Goal: Information Seeking & Learning: Learn about a topic

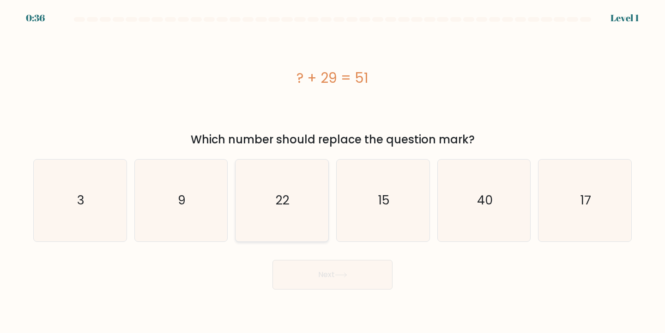
click at [283, 187] on icon "22" at bounding box center [282, 200] width 82 height 82
click at [333, 171] on input "c. 22" at bounding box center [333, 168] width 0 height 5
radio input "true"
click at [333, 283] on button "Next" at bounding box center [333, 275] width 120 height 30
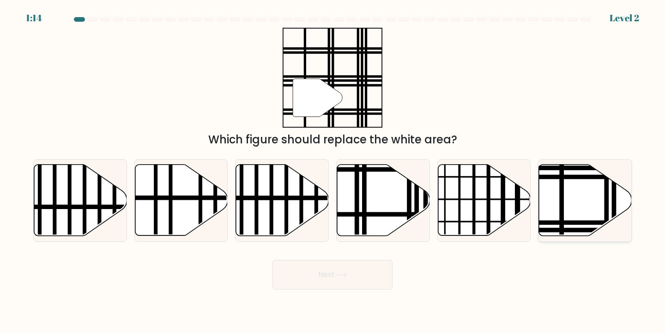
click at [562, 194] on line at bounding box center [562, 162] width 0 height 187
click at [333, 171] on input "f." at bounding box center [333, 168] width 0 height 5
radio input "true"
click at [358, 271] on button "Next" at bounding box center [333, 275] width 120 height 30
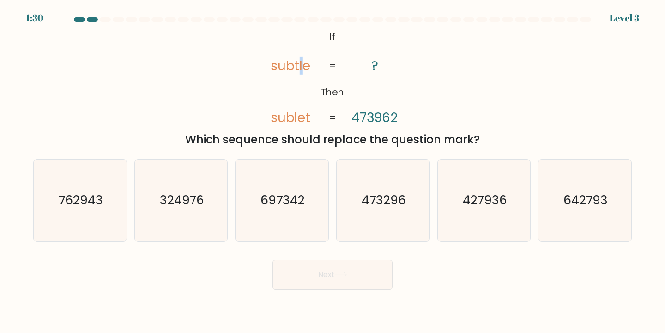
click at [300, 69] on tspan "subtle" at bounding box center [290, 66] width 40 height 18
click at [405, 168] on icon "473296" at bounding box center [383, 200] width 82 height 82
click at [333, 168] on input "d. 473296" at bounding box center [333, 168] width 0 height 5
radio input "true"
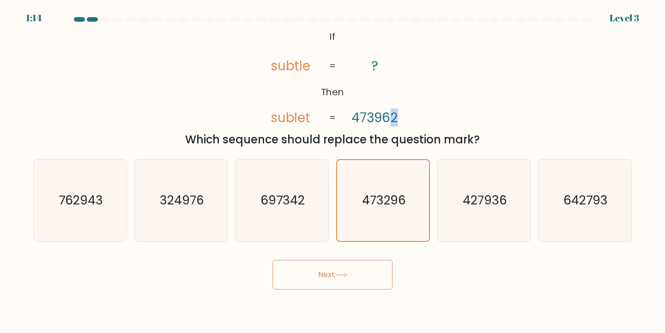
click at [396, 122] on tspan "473962" at bounding box center [375, 118] width 47 height 18
click at [389, 122] on tspan "473962" at bounding box center [375, 118] width 47 height 18
drag, startPoint x: 396, startPoint y: 122, endPoint x: 403, endPoint y: 122, distance: 6.9
click at [403, 122] on icon "@import url('https://fonts.googleapis.com/css?family=Abril+Fatface:400,100,100i…" at bounding box center [333, 78] width 162 height 100
click at [387, 122] on tspan "473962" at bounding box center [375, 118] width 47 height 18
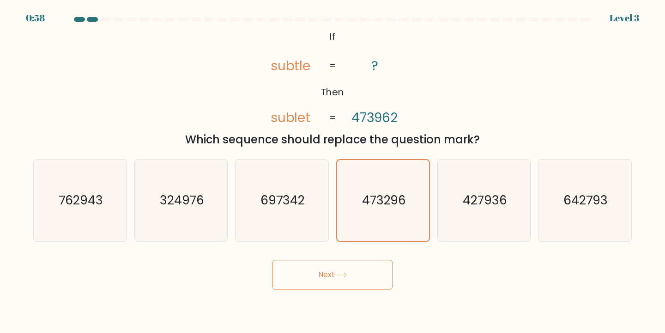
click at [491, 126] on div "@import url('https://fonts.googleapis.com/css?family=Abril+Fatface:400,100,100i…" at bounding box center [333, 88] width 610 height 120
click at [356, 270] on button "Next" at bounding box center [333, 275] width 120 height 30
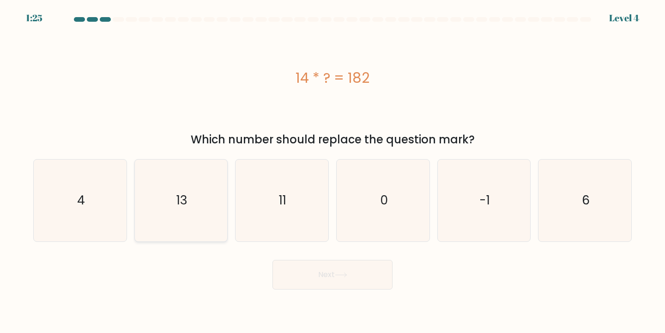
click at [196, 196] on icon "13" at bounding box center [181, 200] width 82 height 82
click at [333, 171] on input "b. 13" at bounding box center [333, 168] width 0 height 5
radio input "true"
click at [337, 275] on button "Next" at bounding box center [333, 275] width 120 height 30
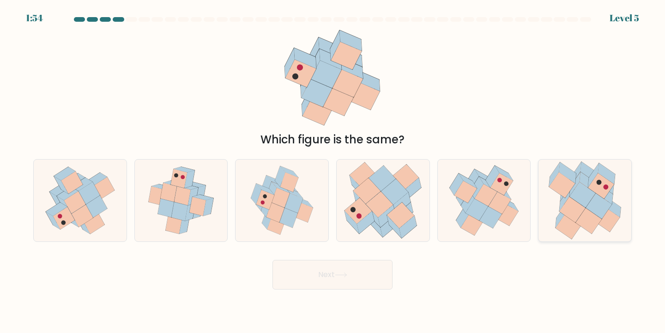
click at [595, 211] on icon at bounding box center [599, 205] width 26 height 25
click at [333, 171] on input "f." at bounding box center [333, 168] width 0 height 5
radio input "true"
click at [356, 280] on button "Next" at bounding box center [333, 275] width 120 height 30
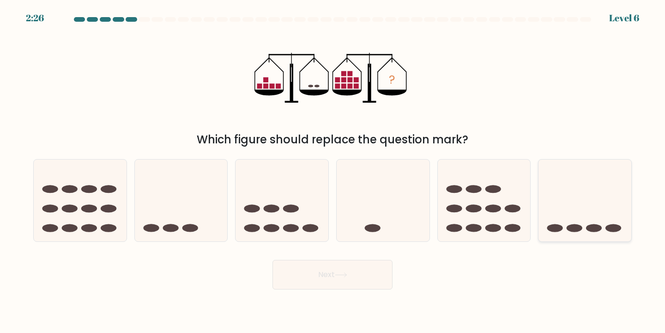
click at [584, 232] on icon at bounding box center [585, 200] width 93 height 77
click at [333, 171] on input "f." at bounding box center [333, 168] width 0 height 5
radio input "true"
click at [306, 279] on button "Next" at bounding box center [333, 275] width 120 height 30
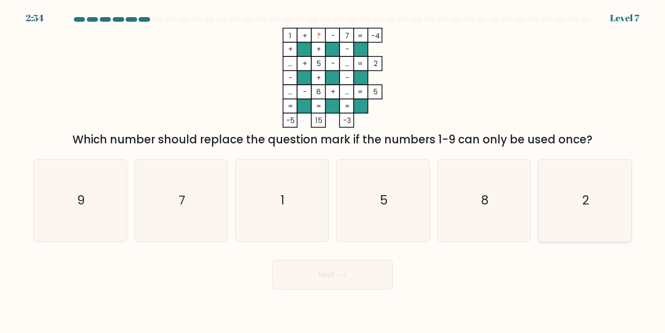
click at [591, 188] on icon "2" at bounding box center [585, 200] width 82 height 82
click at [333, 171] on input "f. 2" at bounding box center [333, 168] width 0 height 5
radio input "true"
click at [347, 279] on button "Next" at bounding box center [333, 275] width 120 height 30
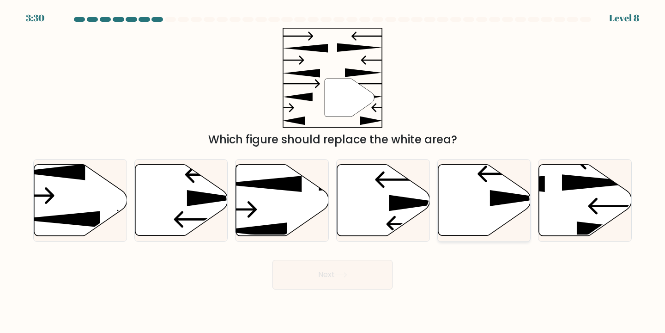
click at [497, 211] on icon at bounding box center [484, 199] width 93 height 71
click at [333, 171] on input "e." at bounding box center [333, 168] width 0 height 5
radio input "true"
click at [348, 284] on button "Next" at bounding box center [333, 275] width 120 height 30
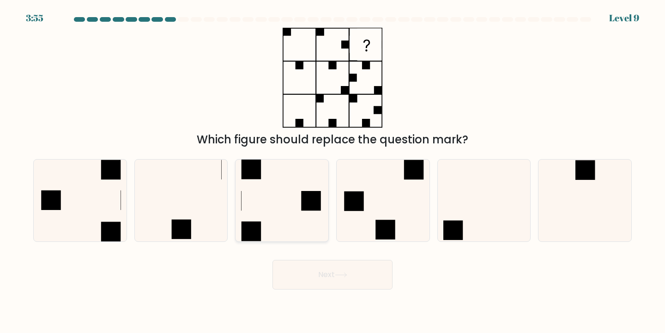
click at [293, 217] on icon at bounding box center [282, 200] width 82 height 82
click at [333, 171] on input "c." at bounding box center [333, 168] width 0 height 5
radio input "true"
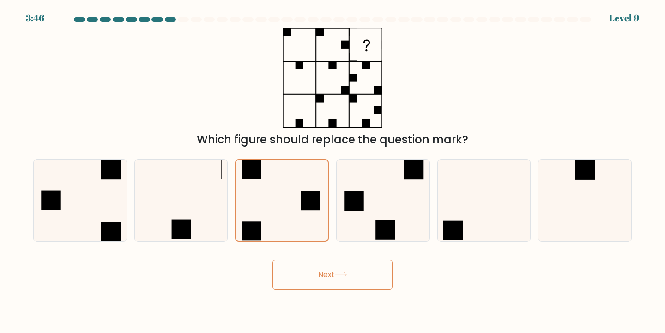
click at [328, 269] on button "Next" at bounding box center [333, 275] width 120 height 30
click at [262, 295] on body "3:41 Level 9" at bounding box center [332, 166] width 665 height 333
click at [342, 278] on button "Next" at bounding box center [333, 275] width 120 height 30
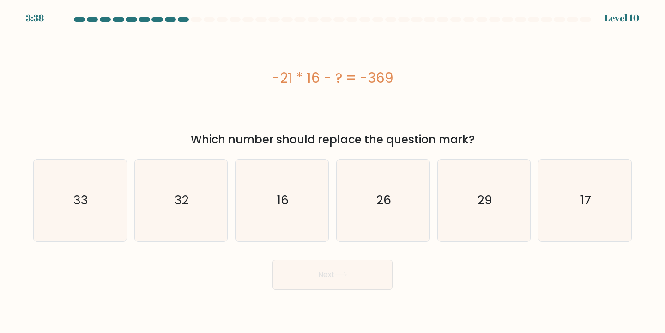
click at [320, 280] on button "Next" at bounding box center [333, 275] width 120 height 30
click at [319, 134] on div "Which number should replace the question mark?" at bounding box center [333, 139] width 588 height 17
click at [85, 204] on text "33" at bounding box center [80, 199] width 15 height 17
click at [333, 171] on input "a. 33" at bounding box center [333, 168] width 0 height 5
radio input "true"
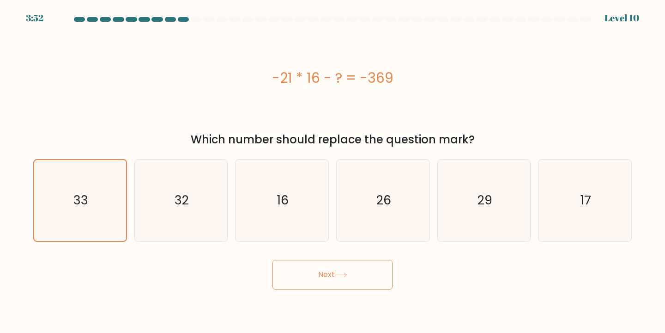
click at [321, 269] on button "Next" at bounding box center [333, 275] width 120 height 30
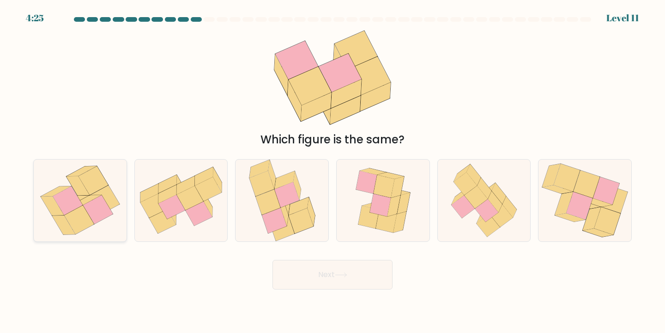
click at [100, 210] on icon at bounding box center [98, 209] width 30 height 29
click at [333, 171] on input "a." at bounding box center [333, 168] width 0 height 5
radio input "true"
click at [289, 279] on button "Next" at bounding box center [333, 275] width 120 height 30
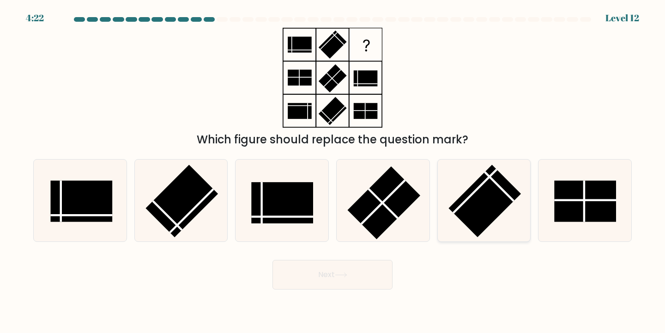
click at [492, 210] on rect at bounding box center [485, 200] width 73 height 73
click at [333, 171] on input "e." at bounding box center [333, 168] width 0 height 5
radio input "true"
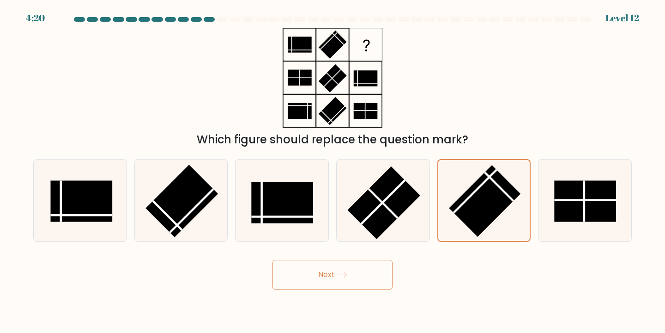
click at [346, 273] on icon at bounding box center [341, 274] width 12 height 5
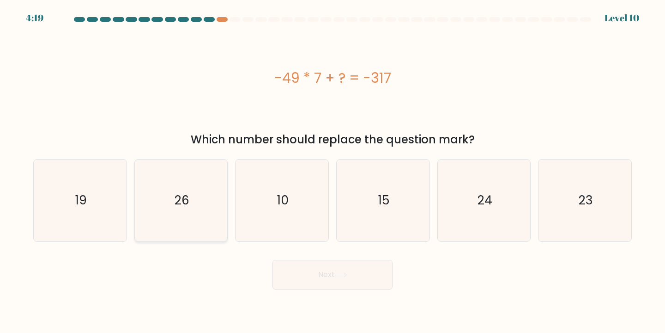
click at [164, 210] on icon "26" at bounding box center [181, 200] width 82 height 82
click at [333, 171] on input "b. 26" at bounding box center [333, 168] width 0 height 5
radio input "true"
click at [387, 286] on button "Next" at bounding box center [333, 275] width 120 height 30
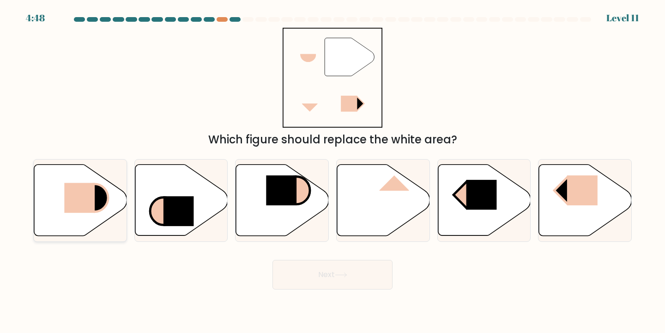
click at [93, 185] on rect at bounding box center [79, 198] width 30 height 30
click at [333, 171] on input "a." at bounding box center [333, 168] width 0 height 5
radio input "true"
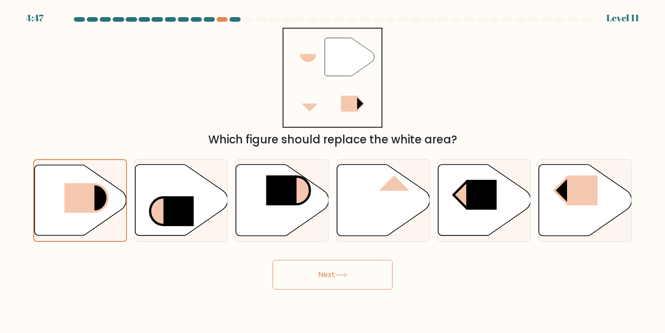
click at [309, 270] on button "Next" at bounding box center [333, 275] width 120 height 30
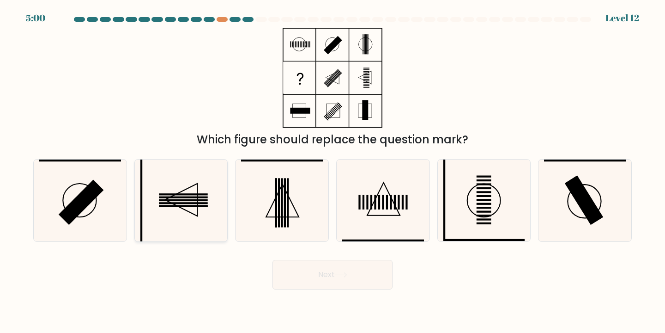
click at [199, 196] on icon at bounding box center [181, 200] width 82 height 82
click at [333, 171] on input "b." at bounding box center [333, 168] width 0 height 5
radio input "true"
click at [310, 270] on button "Next" at bounding box center [333, 275] width 120 height 30
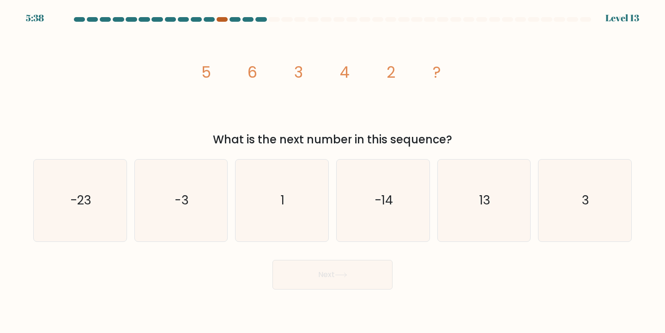
click at [219, 19] on div at bounding box center [222, 19] width 11 height 5
click at [305, 77] on icon "image/svg+xml 5 6 3 4 2 ?" at bounding box center [332, 78] width 277 height 100
drag, startPoint x: 200, startPoint y: 74, endPoint x: 414, endPoint y: 83, distance: 214.6
click at [414, 83] on icon "image/svg+xml 5 6 3 4 2 ?" at bounding box center [332, 78] width 277 height 100
click at [411, 88] on icon "image/svg+xml 5 6 3 4 2 ?" at bounding box center [332, 78] width 277 height 100
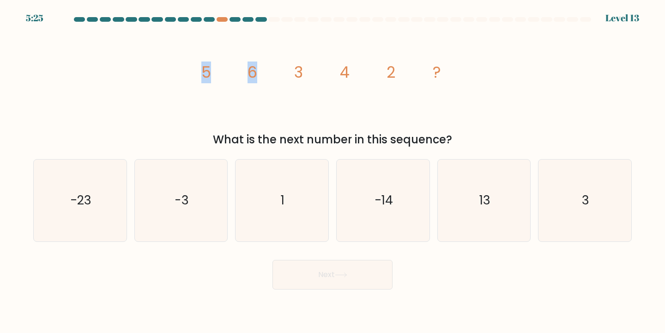
drag, startPoint x: 197, startPoint y: 67, endPoint x: 271, endPoint y: 73, distance: 74.7
click at [271, 73] on icon "image/svg+xml 5 6 3 4 2 ?" at bounding box center [332, 78] width 277 height 100
drag, startPoint x: 177, startPoint y: 71, endPoint x: 263, endPoint y: 73, distance: 86.4
click at [263, 73] on div "image/svg+xml 5 6 3 4 2 ? What is the next number in this sequence?" at bounding box center [333, 88] width 610 height 120
click at [235, 74] on icon "image/svg+xml 5 6 3 4 2 ?" at bounding box center [332, 78] width 277 height 100
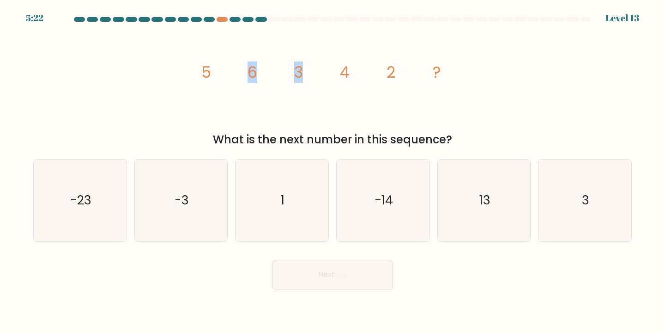
drag, startPoint x: 235, startPoint y: 74, endPoint x: 311, endPoint y: 80, distance: 75.6
click at [311, 80] on icon "image/svg+xml 5 6 3 4 2 ?" at bounding box center [332, 78] width 277 height 100
click at [279, 72] on icon "image/svg+xml 5 6 3 4 2 ?" at bounding box center [332, 78] width 277 height 100
drag, startPoint x: 279, startPoint y: 72, endPoint x: 356, endPoint y: 74, distance: 77.2
click at [356, 74] on icon "image/svg+xml 5 6 3 4 2 ?" at bounding box center [332, 78] width 277 height 100
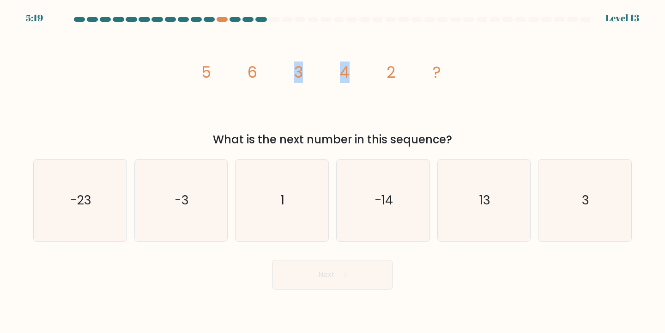
click at [336, 76] on icon "image/svg+xml 5 6 3 4 2 ?" at bounding box center [332, 78] width 277 height 100
drag, startPoint x: 336, startPoint y: 76, endPoint x: 396, endPoint y: 85, distance: 60.8
click at [396, 85] on icon "image/svg+xml 5 6 3 4 2 ?" at bounding box center [332, 78] width 277 height 100
click at [384, 112] on icon "image/svg+xml 5 6 3 4 2 ?" at bounding box center [332, 78] width 277 height 100
click at [607, 176] on icon "3" at bounding box center [585, 200] width 82 height 82
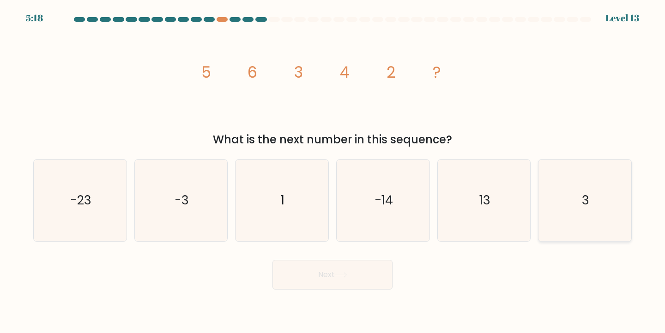
click at [333, 171] on input "f. 3" at bounding box center [333, 168] width 0 height 5
radio input "true"
click at [353, 283] on button "Next" at bounding box center [333, 275] width 120 height 30
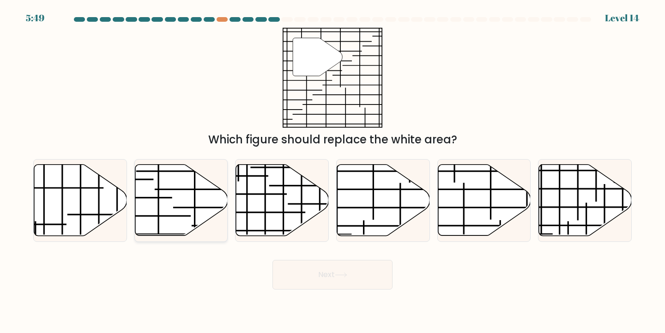
click at [206, 188] on icon at bounding box center [181, 199] width 93 height 71
click at [333, 171] on input "b." at bounding box center [333, 168] width 0 height 5
radio input "true"
click at [324, 271] on button "Next" at bounding box center [333, 275] width 120 height 30
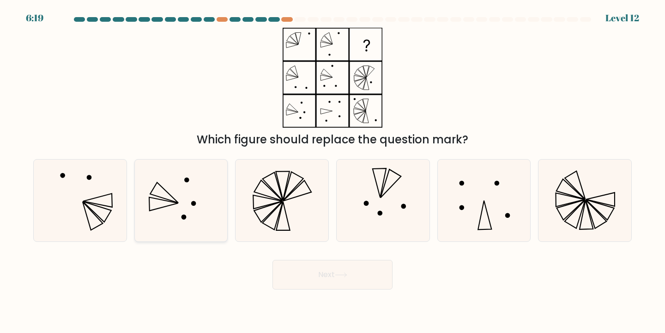
click at [213, 185] on icon at bounding box center [181, 200] width 82 height 82
click at [333, 171] on input "b." at bounding box center [333, 168] width 0 height 5
radio input "true"
click at [330, 279] on button "Next" at bounding box center [333, 275] width 120 height 30
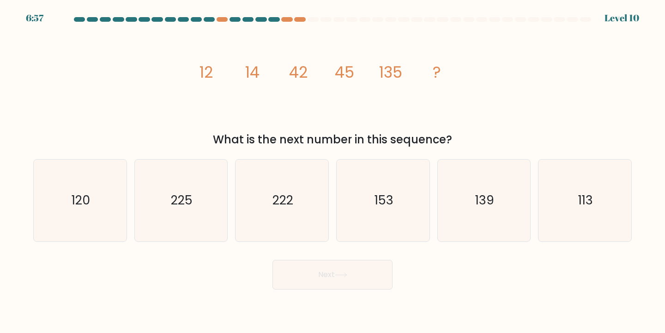
click at [178, 66] on div "image/svg+xml 12 14 42 45 135 ? What is the next number in this sequence?" at bounding box center [333, 88] width 610 height 120
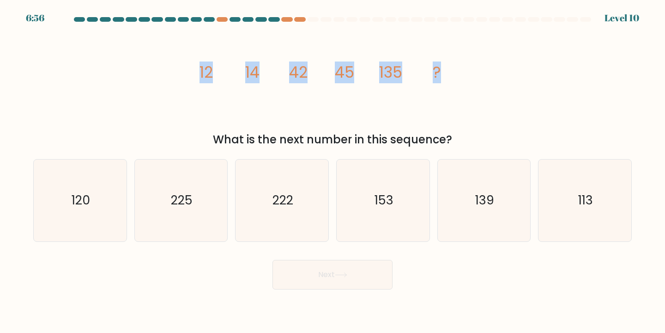
drag, startPoint x: 178, startPoint y: 66, endPoint x: 443, endPoint y: 87, distance: 265.1
click at [443, 87] on div "image/svg+xml 12 14 42 45 135 ? What is the next number in this sequence?" at bounding box center [333, 88] width 610 height 120
click at [470, 86] on icon "image/svg+xml 12 14 42 45 135 ?" at bounding box center [332, 78] width 277 height 100
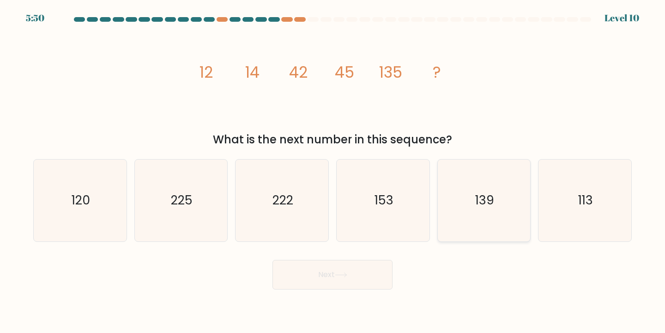
click at [489, 194] on text "139" at bounding box center [484, 199] width 19 height 17
click at [333, 171] on input "e. 139" at bounding box center [333, 168] width 0 height 5
radio input "true"
click at [364, 275] on button "Next" at bounding box center [333, 275] width 120 height 30
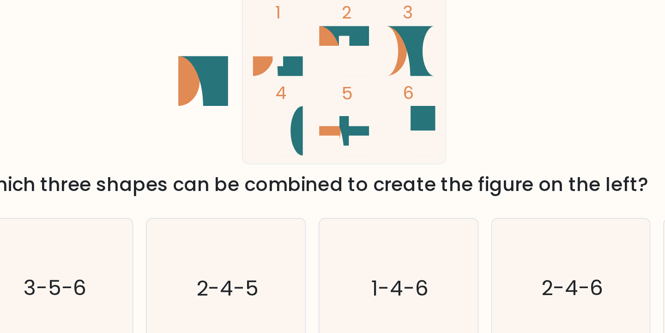
click at [350, 70] on icon at bounding box center [351, 70] width 29 height 12
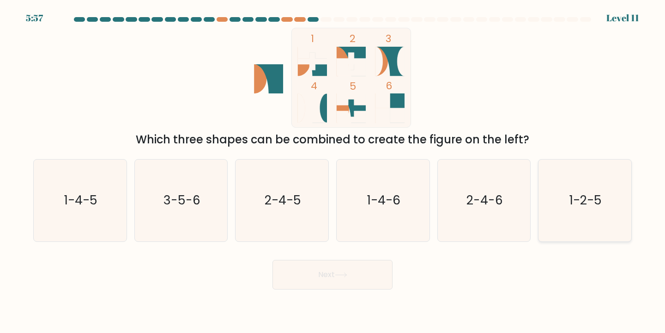
click at [554, 205] on icon "1-2-5" at bounding box center [585, 200] width 82 height 82
click at [333, 171] on input "f. 1-2-5" at bounding box center [333, 168] width 0 height 5
radio input "true"
click at [372, 275] on button "Next" at bounding box center [333, 275] width 120 height 30
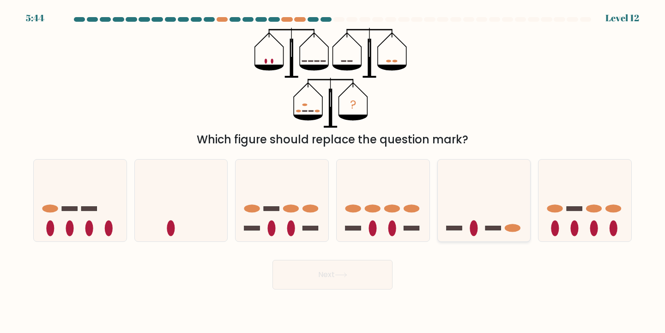
click at [478, 177] on icon at bounding box center [484, 200] width 93 height 77
click at [333, 171] on input "e." at bounding box center [333, 168] width 0 height 5
radio input "true"
click at [369, 271] on button "Next" at bounding box center [333, 275] width 120 height 30
click at [352, 116] on icon at bounding box center [353, 118] width 29 height 6
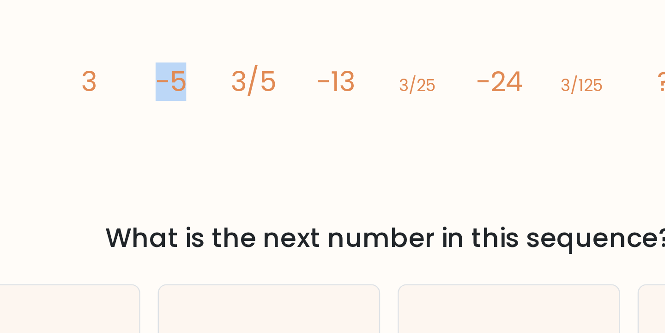
drag, startPoint x: 245, startPoint y: 78, endPoint x: 236, endPoint y: 78, distance: 9.7
click at [236, 78] on tspan "-5" at bounding box center [240, 74] width 13 height 16
click at [219, 77] on icon "image/svg+xml 3 -5 3/5 -13 3/25 -24 3/125 ?" at bounding box center [332, 78] width 277 height 100
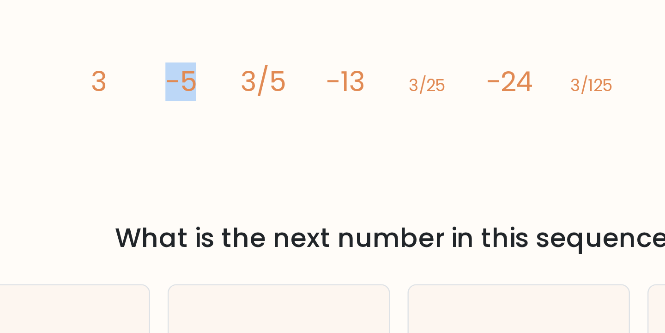
drag, startPoint x: 235, startPoint y: 78, endPoint x: 250, endPoint y: 80, distance: 15.4
click at [250, 80] on icon "image/svg+xml 3 -5 3/5 -13 3/25 -24 3/125 ?" at bounding box center [332, 78] width 277 height 100
click at [303, 78] on tspan "-13" at bounding box center [310, 74] width 16 height 16
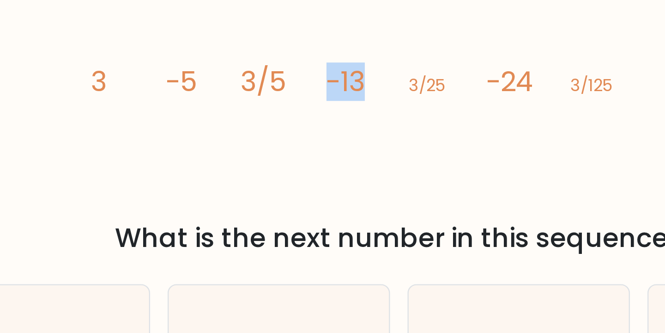
drag, startPoint x: 303, startPoint y: 78, endPoint x: 315, endPoint y: 78, distance: 12.0
click at [315, 78] on tspan "-13" at bounding box center [310, 74] width 16 height 16
click at [371, 81] on tspan "-24" at bounding box center [380, 74] width 20 height 16
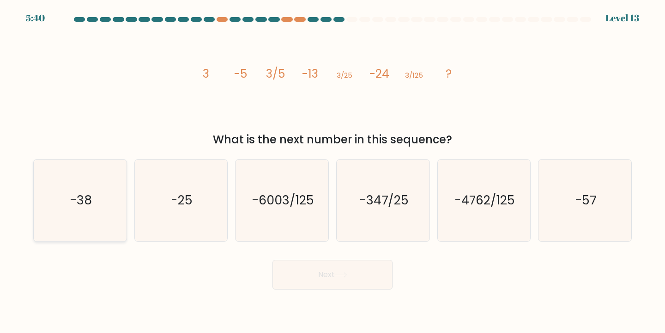
click at [107, 187] on icon "-38" at bounding box center [80, 200] width 82 height 82
click at [333, 171] on input "a. -38" at bounding box center [333, 168] width 0 height 5
radio input "true"
click at [377, 276] on button "Next" at bounding box center [333, 275] width 120 height 30
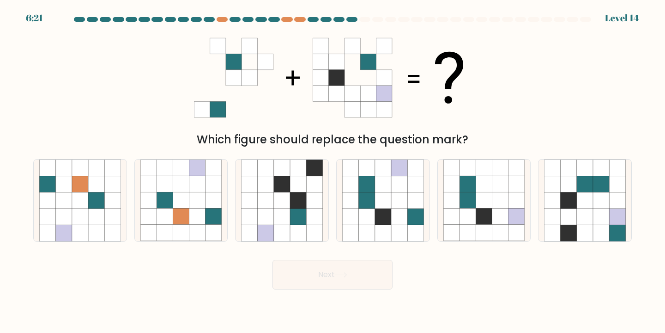
click at [318, 142] on div "Which figure should replace the question mark?" at bounding box center [333, 139] width 588 height 17
click at [579, 237] on icon at bounding box center [585, 233] width 16 height 16
click at [333, 171] on input "f." at bounding box center [333, 168] width 0 height 5
radio input "true"
click at [347, 292] on body "6:05 Level 14" at bounding box center [332, 166] width 665 height 333
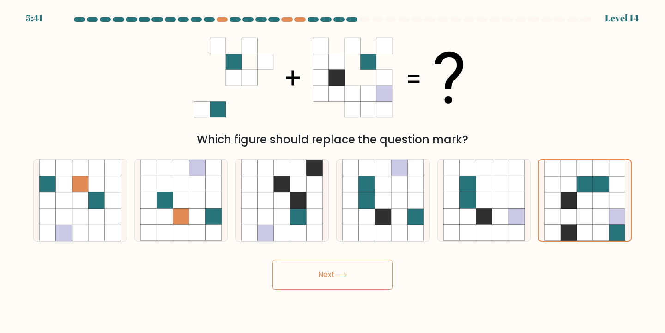
click at [361, 269] on button "Next" at bounding box center [333, 275] width 120 height 30
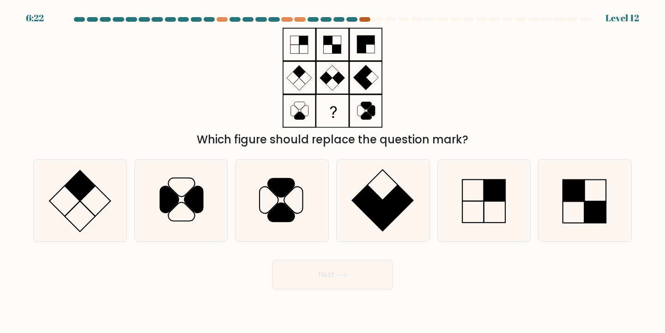
click at [364, 19] on div at bounding box center [364, 19] width 11 height 5
click at [369, 137] on div "Which figure should replace the question mark?" at bounding box center [333, 139] width 588 height 17
click at [188, 195] on icon at bounding box center [193, 199] width 18 height 26
click at [333, 171] on input "b." at bounding box center [333, 168] width 0 height 5
radio input "true"
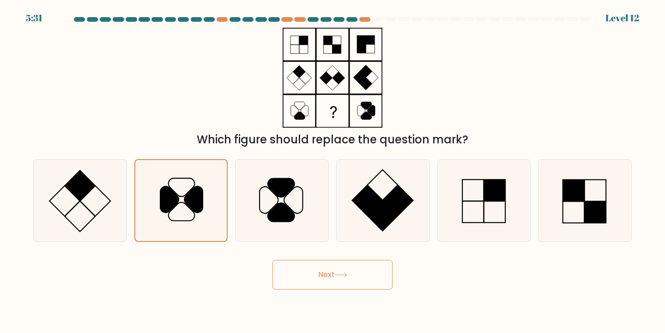
click at [358, 276] on button "Next" at bounding box center [333, 275] width 120 height 30
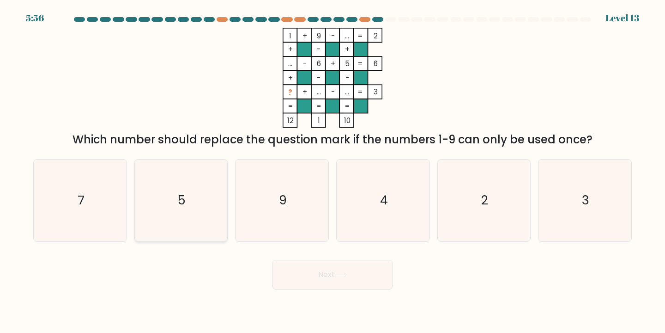
click at [188, 216] on icon "5" at bounding box center [181, 200] width 82 height 82
click at [333, 171] on input "b. 5" at bounding box center [333, 168] width 0 height 5
radio input "true"
click at [342, 132] on div "Which number should replace the question mark if the numbers 1-9 can only be us…" at bounding box center [333, 139] width 588 height 17
click at [380, 204] on text "4" at bounding box center [384, 199] width 8 height 17
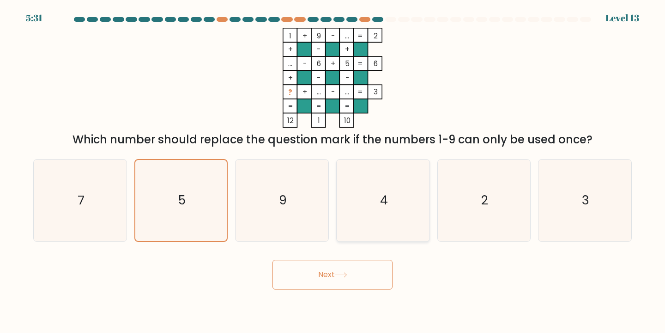
click at [333, 171] on input "d. 4" at bounding box center [333, 168] width 0 height 5
radio input "true"
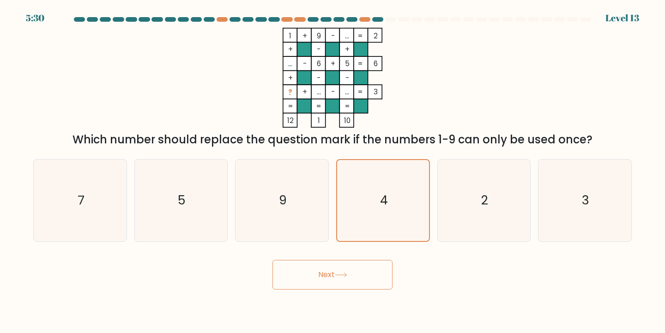
click at [341, 277] on button "Next" at bounding box center [333, 275] width 120 height 30
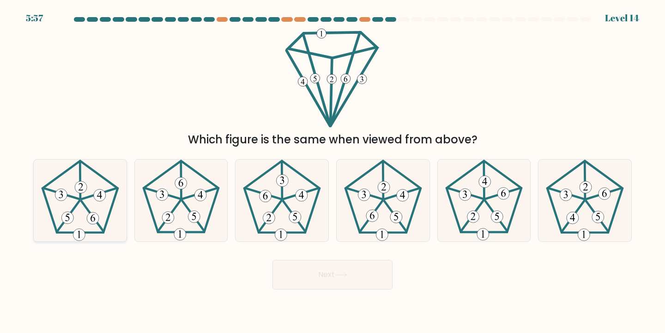
click at [94, 221] on 527 at bounding box center [93, 218] width 12 height 12
click at [333, 171] on input "a." at bounding box center [333, 168] width 0 height 5
radio input "true"
click at [323, 267] on button "Next" at bounding box center [333, 275] width 120 height 30
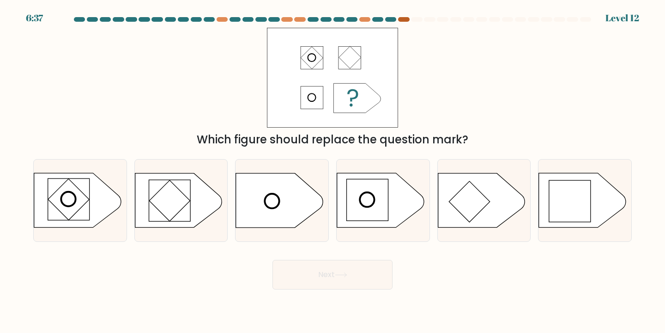
click at [404, 19] on div at bounding box center [403, 19] width 11 height 5
click at [395, 139] on div "Which figure should replace the question mark?" at bounding box center [333, 139] width 588 height 17
click at [402, 143] on div "Which figure should replace the question mark?" at bounding box center [333, 139] width 588 height 17
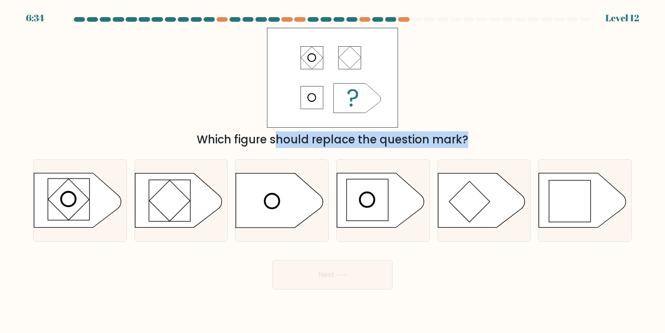
click at [429, 134] on div "Which figure should replace the question mark?" at bounding box center [333, 139] width 588 height 17
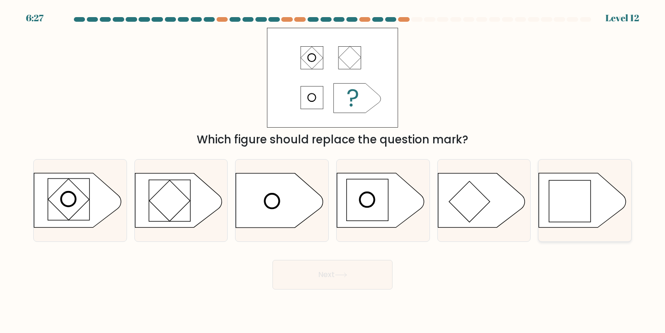
click at [570, 207] on rect at bounding box center [570, 201] width 42 height 42
click at [333, 171] on input "f." at bounding box center [333, 168] width 0 height 5
radio input "true"
click at [318, 285] on button "Next" at bounding box center [333, 275] width 120 height 30
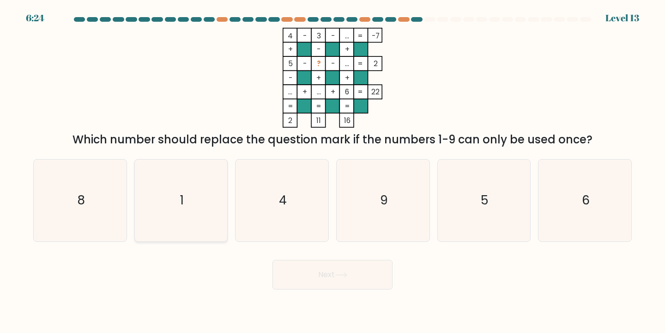
click at [182, 216] on icon "1" at bounding box center [181, 200] width 82 height 82
click at [333, 171] on input "b. 1" at bounding box center [333, 168] width 0 height 5
radio input "true"
click at [346, 279] on button "Next" at bounding box center [333, 275] width 120 height 30
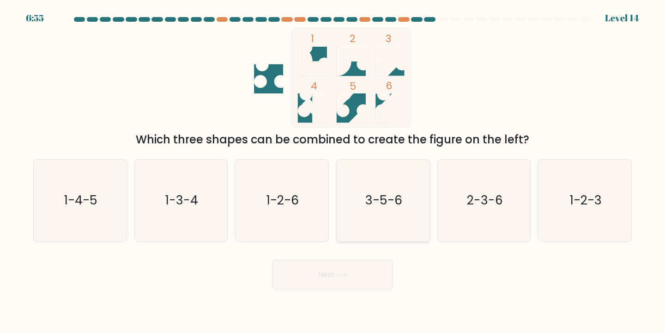
click at [381, 196] on text "3-5-6" at bounding box center [384, 199] width 37 height 17
click at [333, 171] on input "d. 3-5-6" at bounding box center [333, 168] width 0 height 5
radio input "true"
click at [342, 261] on button "Next" at bounding box center [333, 275] width 120 height 30
click at [341, 273] on icon at bounding box center [341, 274] width 12 height 5
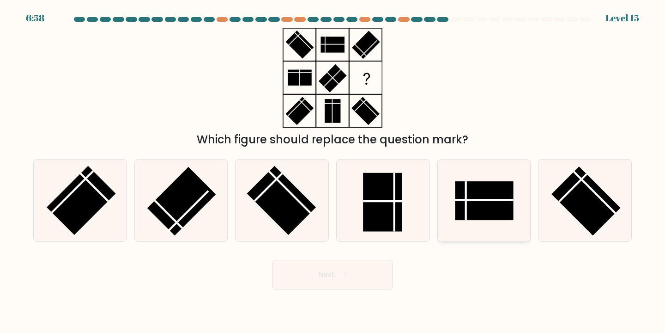
click at [481, 198] on rect at bounding box center [484, 200] width 58 height 39
click at [333, 171] on input "e." at bounding box center [333, 168] width 0 height 5
radio input "true"
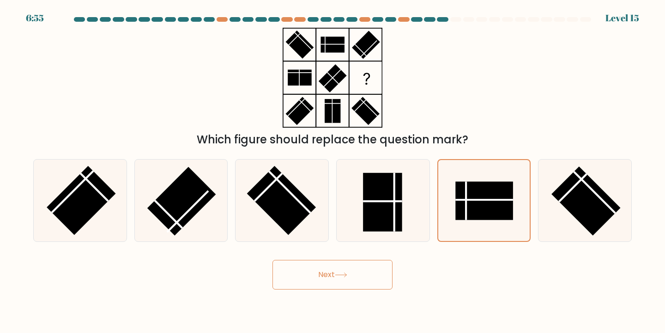
click at [320, 274] on button "Next" at bounding box center [333, 275] width 120 height 30
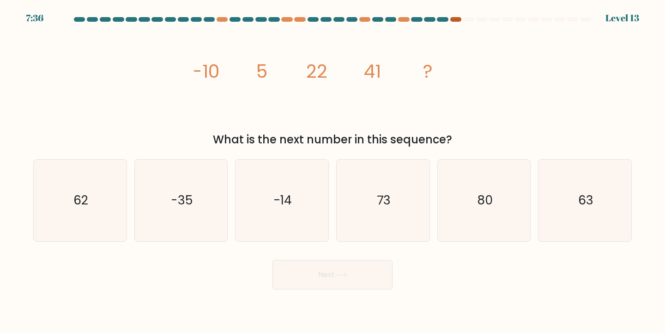
click at [452, 21] on div at bounding box center [456, 19] width 11 height 5
click at [402, 110] on icon "image/svg+xml -10 5 22 41 ?" at bounding box center [332, 78] width 277 height 100
click at [83, 222] on icon "62" at bounding box center [80, 200] width 82 height 82
click at [333, 171] on input "a. 62" at bounding box center [333, 168] width 0 height 5
radio input "true"
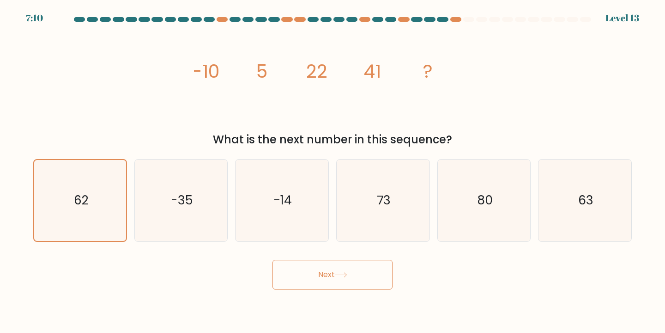
click at [300, 280] on button "Next" at bounding box center [333, 275] width 120 height 30
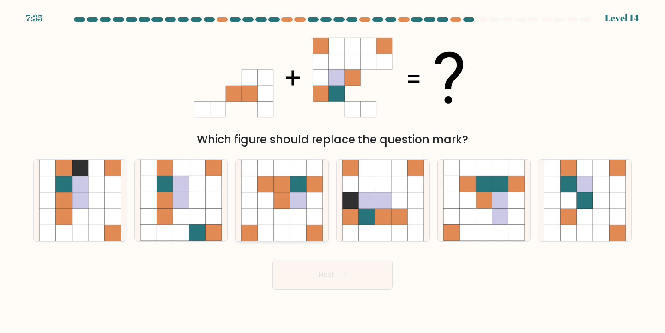
click at [289, 200] on icon at bounding box center [282, 200] width 16 height 16
click at [333, 171] on input "c." at bounding box center [333, 168] width 0 height 5
radio input "true"
click at [332, 283] on button "Next" at bounding box center [333, 275] width 120 height 30
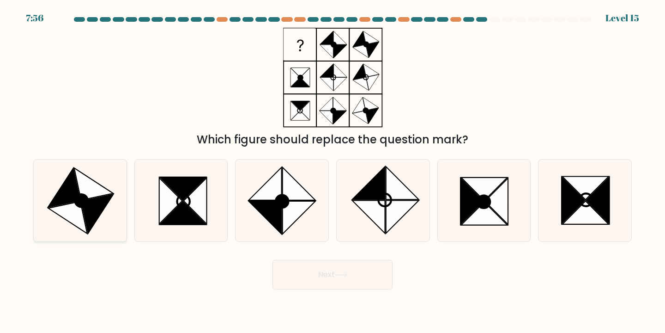
click at [71, 214] on icon at bounding box center [67, 217] width 39 height 32
click at [333, 171] on input "a." at bounding box center [333, 168] width 0 height 5
radio input "true"
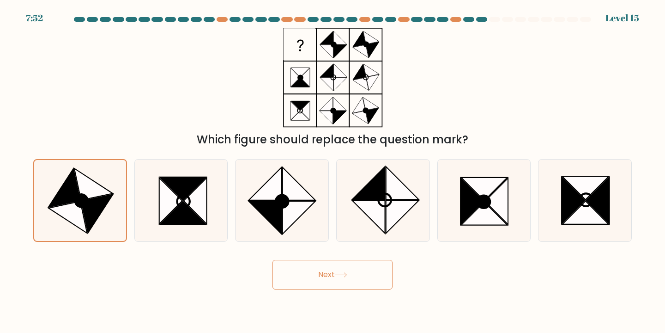
click at [315, 271] on button "Next" at bounding box center [333, 275] width 120 height 30
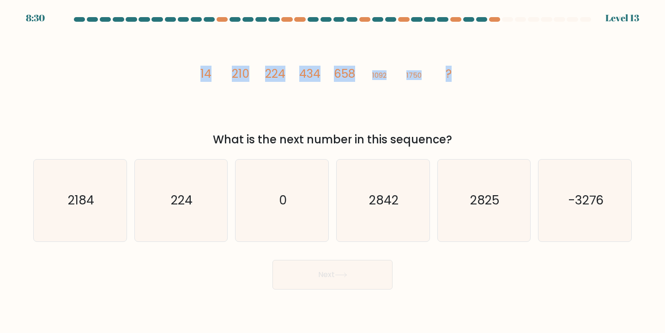
drag, startPoint x: 196, startPoint y: 79, endPoint x: 492, endPoint y: 96, distance: 295.7
click at [492, 96] on div "image/svg+xml 14 210 224 434 658 1092 1750 ? What is the next number in this se…" at bounding box center [333, 88] width 610 height 120
click at [419, 93] on icon "image/svg+xml 14 210 224 434 658 1092 1750 ?" at bounding box center [332, 78] width 277 height 100
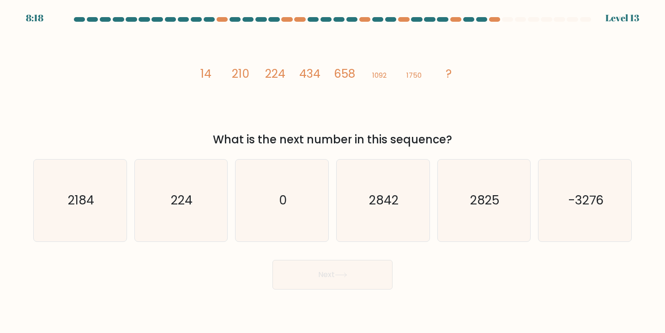
click at [403, 120] on icon "image/svg+xml 14 210 224 434 658 1092 1750 ?" at bounding box center [332, 78] width 277 height 100
click at [189, 73] on div "image/svg+xml 14 210 224 434 658 1092 1750 ? What is the next number in this se…" at bounding box center [333, 88] width 610 height 120
drag, startPoint x: 189, startPoint y: 73, endPoint x: 251, endPoint y: 78, distance: 62.6
click at [251, 78] on div "image/svg+xml 14 210 224 434 658 1092 1750 ? What is the next number in this se…" at bounding box center [333, 88] width 610 height 120
click at [265, 78] on tspan "224" at bounding box center [275, 74] width 20 height 16
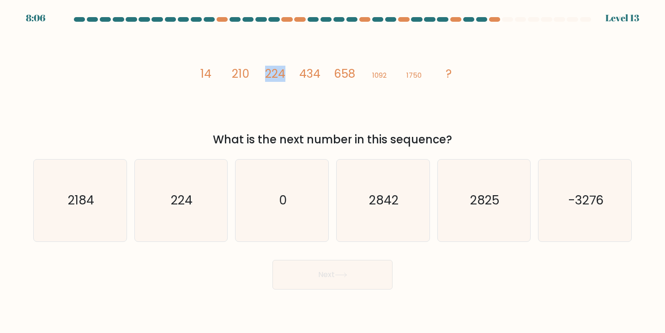
drag, startPoint x: 265, startPoint y: 78, endPoint x: 285, endPoint y: 73, distance: 19.8
click at [285, 73] on tspan "224" at bounding box center [275, 74] width 20 height 16
click at [299, 78] on tspan "434" at bounding box center [309, 74] width 21 height 16
click at [242, 91] on icon "image/svg+xml 14 210 224 434 658 1092 1750 ?" at bounding box center [332, 78] width 277 height 100
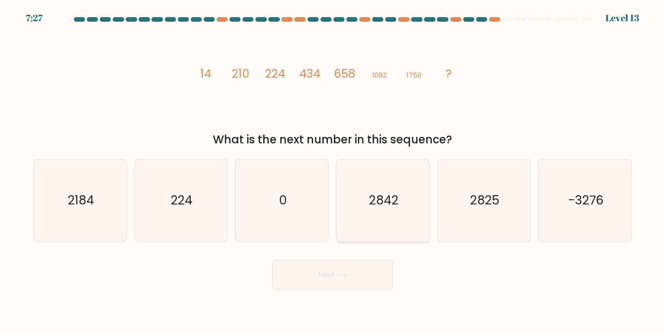
click at [409, 201] on icon "2842" at bounding box center [383, 200] width 82 height 82
click at [333, 171] on input "d. 2842" at bounding box center [333, 168] width 0 height 5
radio input "true"
click at [347, 274] on icon at bounding box center [341, 274] width 12 height 5
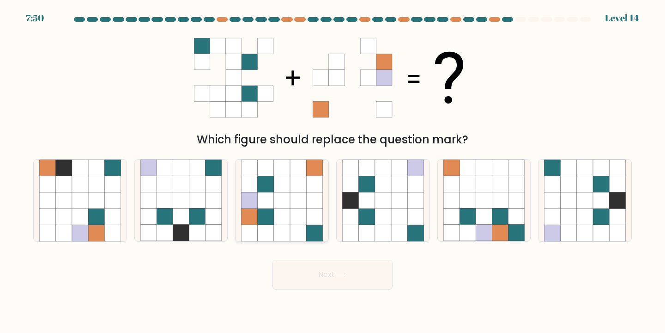
click at [302, 160] on icon at bounding box center [298, 167] width 16 height 16
click at [333, 166] on input "c." at bounding box center [333, 168] width 0 height 5
radio input "true"
click at [329, 265] on button "Next" at bounding box center [333, 275] width 120 height 30
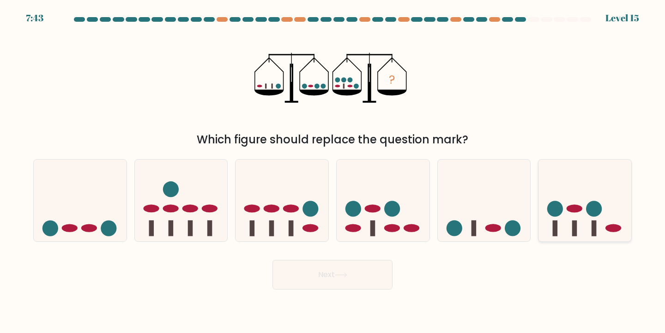
click at [566, 209] on icon at bounding box center [585, 200] width 93 height 77
click at [333, 171] on input "f." at bounding box center [333, 168] width 0 height 5
radio input "true"
click at [373, 270] on button "Next" at bounding box center [333, 275] width 120 height 30
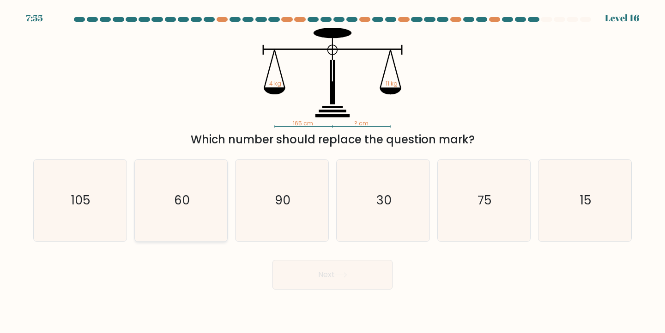
click at [195, 222] on icon "60" at bounding box center [181, 200] width 82 height 82
click at [333, 171] on input "b. 60" at bounding box center [333, 168] width 0 height 5
radio input "true"
click at [314, 278] on button "Next" at bounding box center [333, 275] width 120 height 30
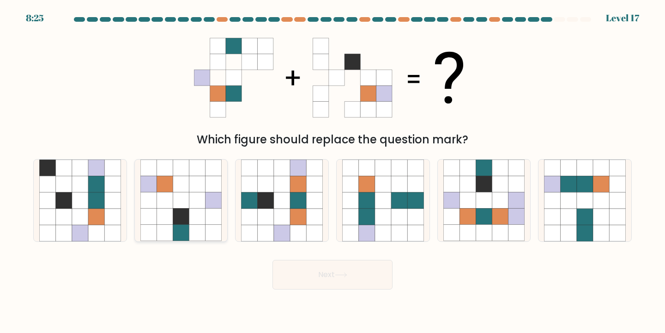
click at [189, 204] on icon at bounding box center [181, 200] width 16 height 16
click at [333, 171] on input "b." at bounding box center [333, 168] width 0 height 5
radio input "true"
click at [359, 273] on button "Next" at bounding box center [333, 275] width 120 height 30
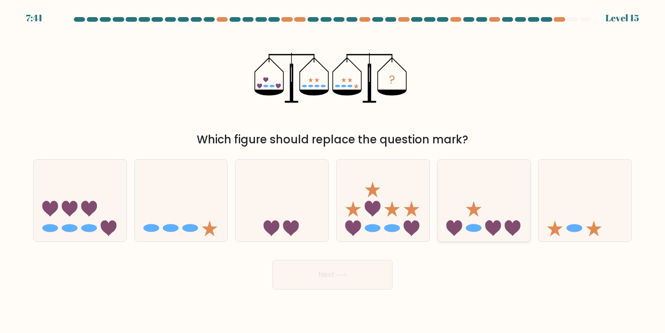
click at [463, 229] on icon at bounding box center [484, 200] width 93 height 77
click at [333, 171] on input "e." at bounding box center [333, 168] width 0 height 5
radio input "true"
click at [369, 272] on button "Next" at bounding box center [333, 275] width 120 height 30
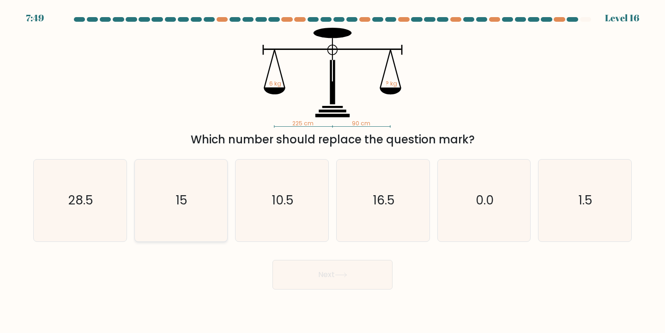
click at [174, 197] on icon "15" at bounding box center [181, 200] width 82 height 82
click at [333, 171] on input "b. 15" at bounding box center [333, 168] width 0 height 5
radio input "true"
click at [355, 274] on button "Next" at bounding box center [333, 275] width 120 height 30
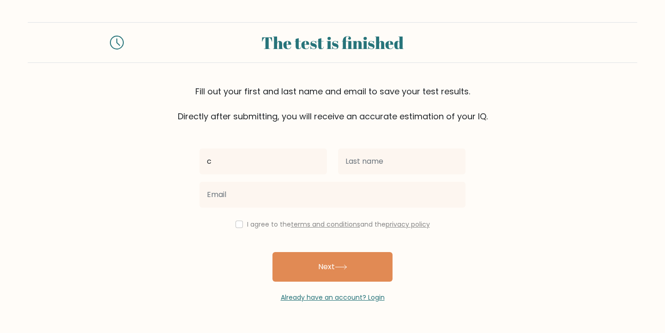
type input "c"
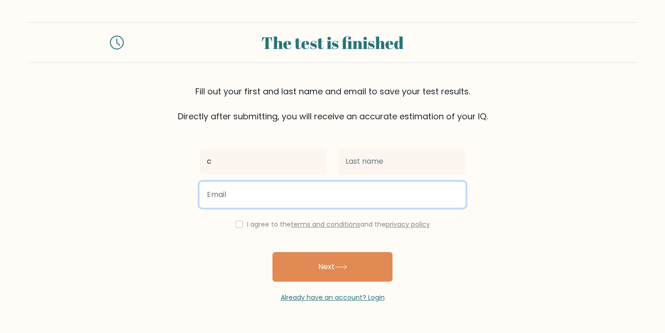
click at [355, 194] on input "email" at bounding box center [333, 195] width 266 height 26
type input "[EMAIL_ADDRESS][DOMAIN_NAME]"
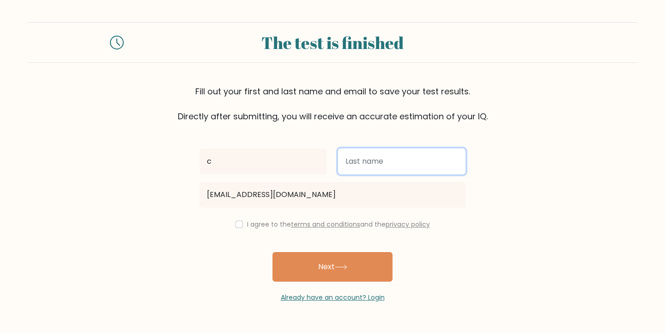
click at [375, 156] on input "text" at bounding box center [402, 161] width 128 height 26
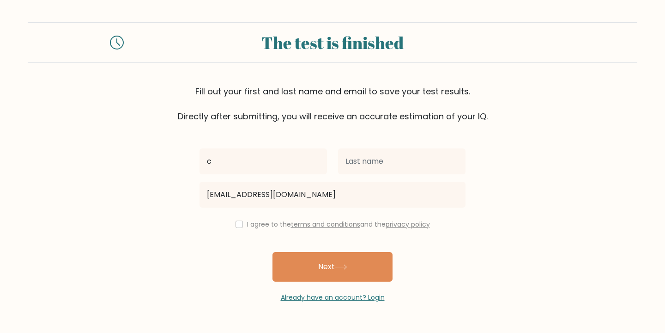
click at [273, 225] on label "I agree to the terms and conditions and the privacy policy" at bounding box center [338, 223] width 183 height 9
click at [238, 227] on input "checkbox" at bounding box center [239, 223] width 7 height 7
checkbox input "true"
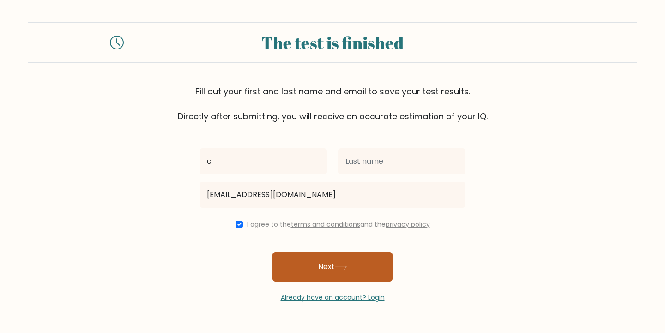
click at [313, 264] on button "Next" at bounding box center [333, 267] width 120 height 30
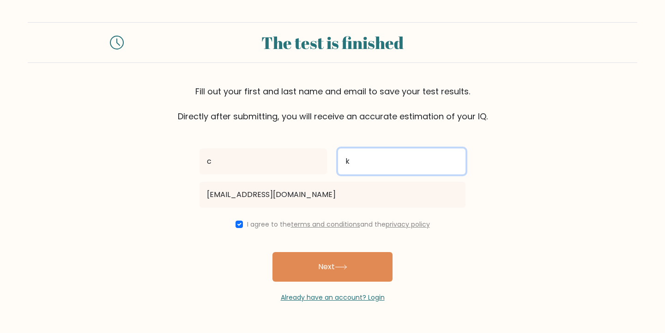
type input "k"
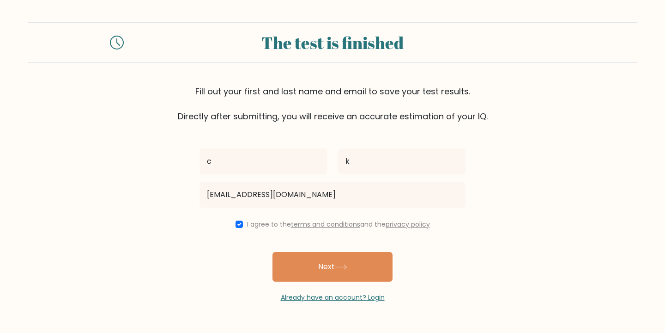
click at [359, 134] on div "c k yassssyassssssssss@gmail.com I agree to the terms and conditions and the pr…" at bounding box center [332, 212] width 277 height 180
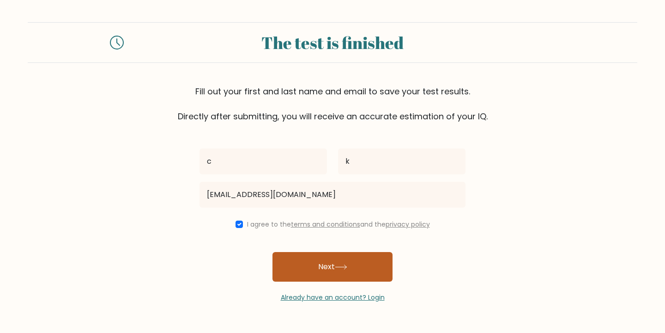
click at [329, 268] on button "Next" at bounding box center [333, 267] width 120 height 30
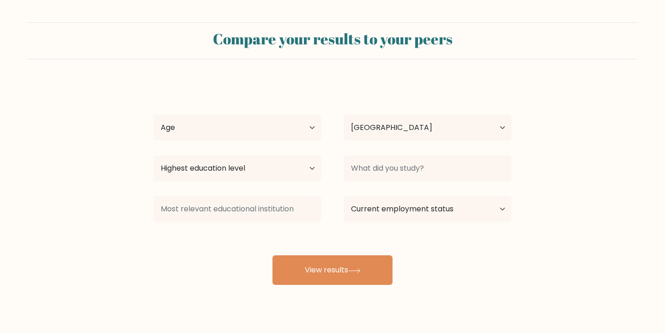
select select "ID"
click at [273, 131] on select "Age Under 18 years old 18-24 years old 25-34 years old 35-44 years old 45-54 ye…" at bounding box center [237, 128] width 168 height 26
click at [273, 134] on select "Age Under 18 years old 18-24 years old 25-34 years old 35-44 years old 45-54 ye…" at bounding box center [237, 128] width 168 height 26
select select "min_18"
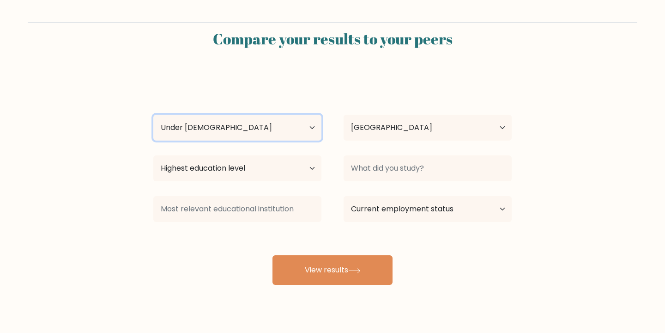
click at [153, 115] on select "Age Under 18 years old 18-24 years old 25-34 years old 35-44 years old 45-54 ye…" at bounding box center [237, 128] width 168 height 26
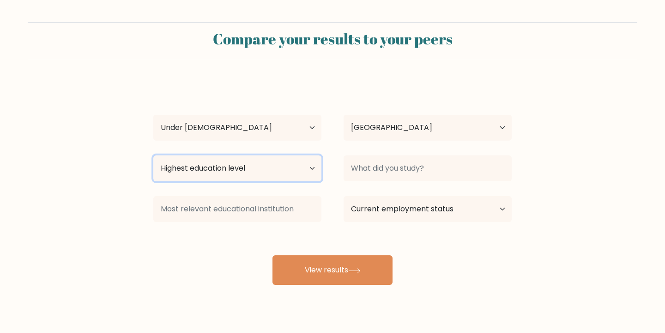
click at [274, 177] on select "Highest education level No schooling Primary Lower Secondary Upper Secondary Oc…" at bounding box center [237, 168] width 168 height 26
select select "lower_secondary"
click at [153, 155] on select "Highest education level No schooling Primary Lower Secondary Upper Secondary Oc…" at bounding box center [237, 168] width 168 height 26
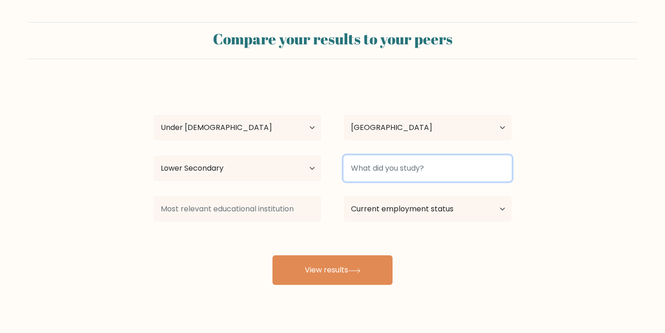
click at [379, 176] on input at bounding box center [428, 168] width 168 height 26
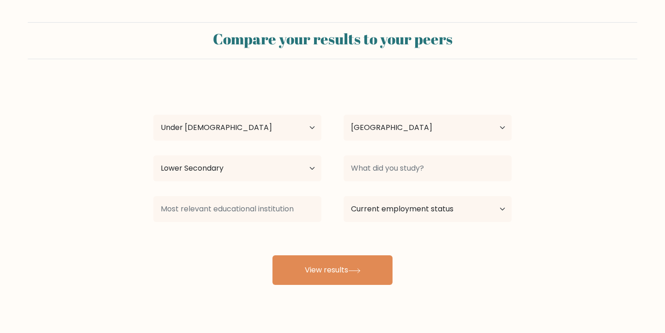
click at [312, 232] on div "c k Age Under 18 years old 18-24 years old 25-34 years old 35-44 years old 45-5…" at bounding box center [333, 182] width 370 height 203
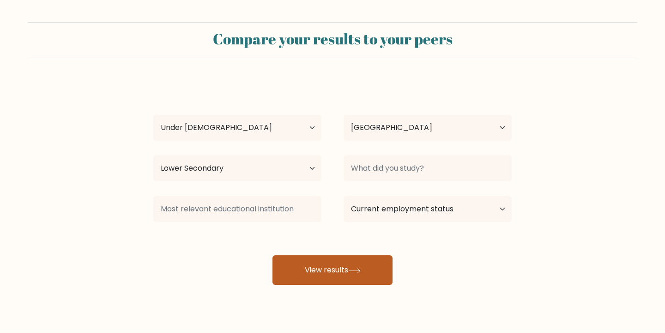
click at [328, 268] on button "View results" at bounding box center [333, 270] width 120 height 30
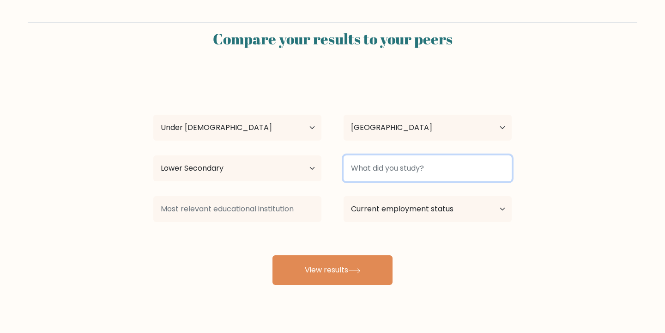
type input "s"
type input "n"
type input "school"
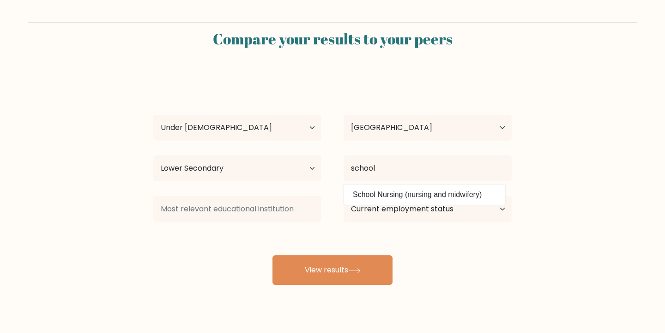
click at [617, 240] on form "Compare your results to your peers c k Age Under 18 years old 18-24 years old 2…" at bounding box center [332, 153] width 665 height 262
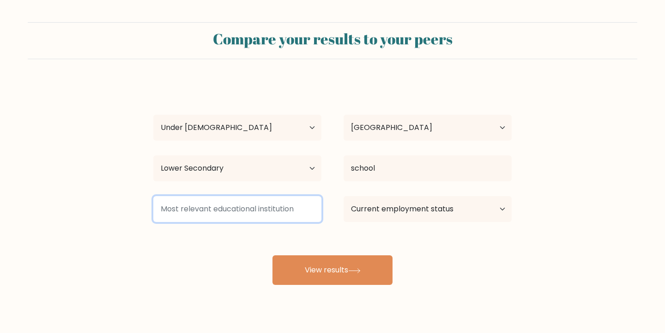
click at [288, 207] on input at bounding box center [237, 209] width 168 height 26
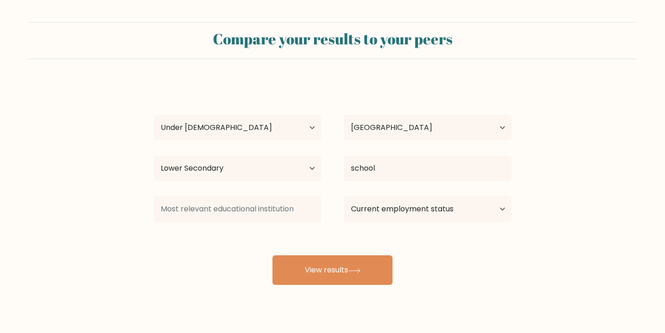
click at [318, 237] on div "c k Age Under 18 years old 18-24 years old 25-34 years old 35-44 years old 45-5…" at bounding box center [333, 182] width 370 height 203
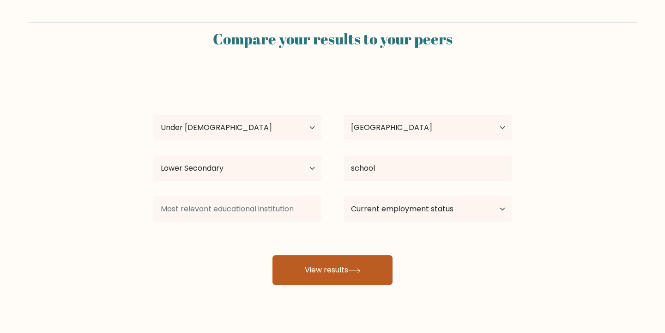
click at [362, 273] on button "View results" at bounding box center [333, 270] width 120 height 30
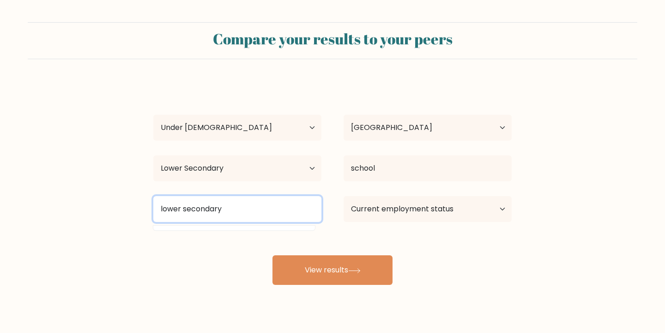
type input "lower secondary"
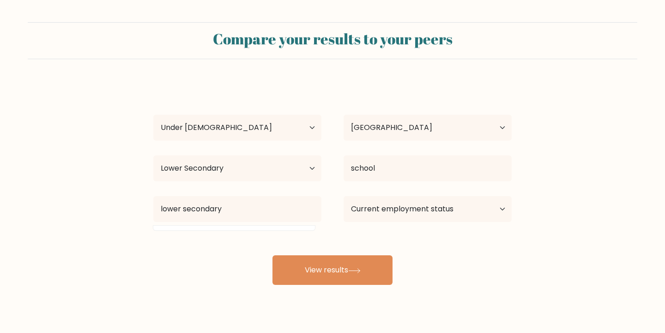
click at [341, 239] on div "c k Age Under 18 years old 18-24 years old 25-34 years old 35-44 years old 45-5…" at bounding box center [333, 182] width 370 height 203
click at [381, 219] on select "Current employment status Employed Student Retired Other / prefer not to answer" at bounding box center [428, 209] width 168 height 26
select select "student"
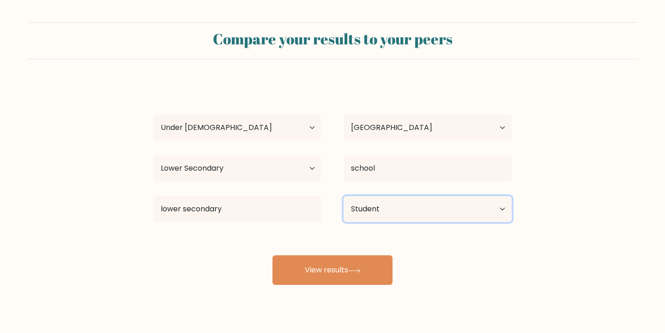
click at [344, 196] on select "Current employment status Employed Student Retired Other / prefer not to answer" at bounding box center [428, 209] width 168 height 26
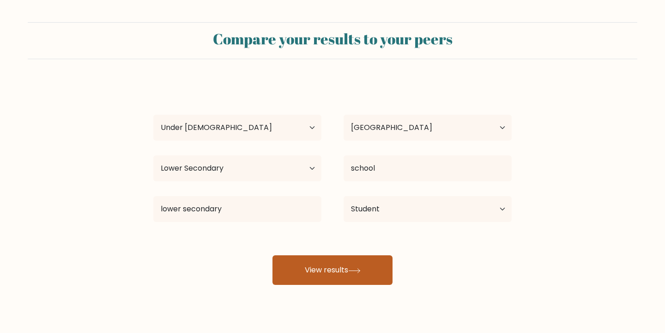
click at [339, 276] on button "View results" at bounding box center [333, 270] width 120 height 30
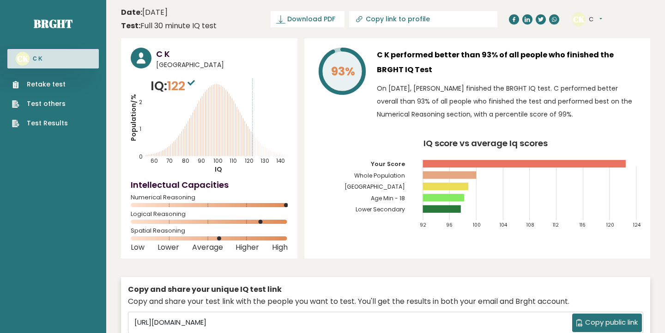
scroll to position [1, 0]
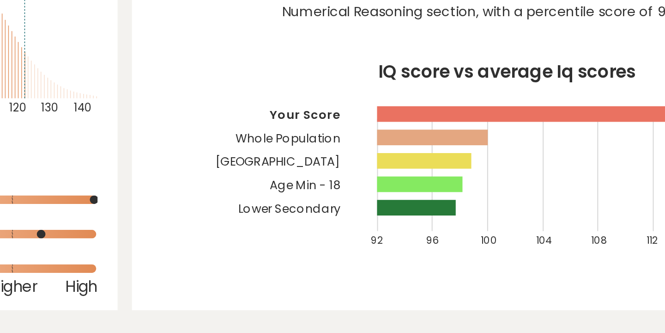
click at [459, 200] on rect at bounding box center [443, 195] width 41 height 7
click at [457, 211] on rect at bounding box center [442, 207] width 38 height 7
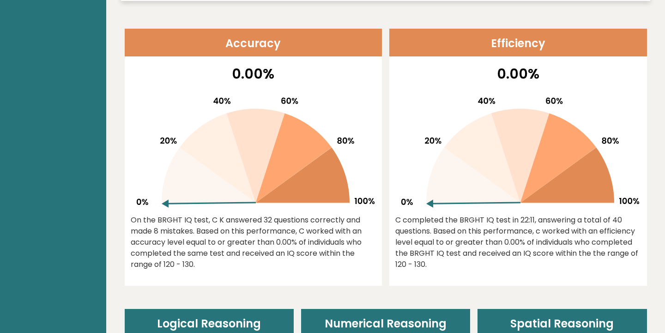
scroll to position [367, 0]
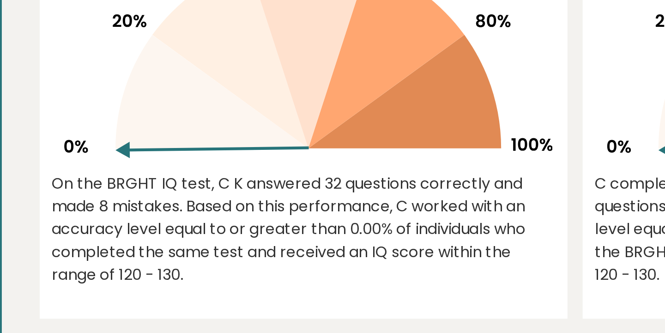
click at [202, 237] on div "On the BRGHT IQ test, C K answered 32 questions correctly and made 8 mistakes. …" at bounding box center [254, 240] width 246 height 55
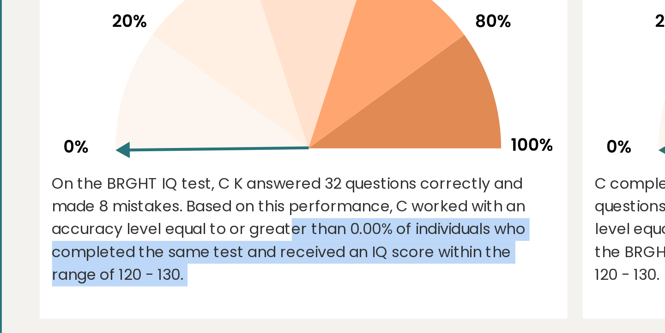
drag, startPoint x: 202, startPoint y: 237, endPoint x: 205, endPoint y: 261, distance: 24.2
click at [205, 261] on div "On the BRGHT IQ test, C K answered 32 questions correctly and made 8 mistakes. …" at bounding box center [254, 240] width 246 height 55
click at [214, 265] on div "On the BRGHT IQ test, C K answered 32 questions correctly and made 8 mistakes. …" at bounding box center [254, 240] width 246 height 55
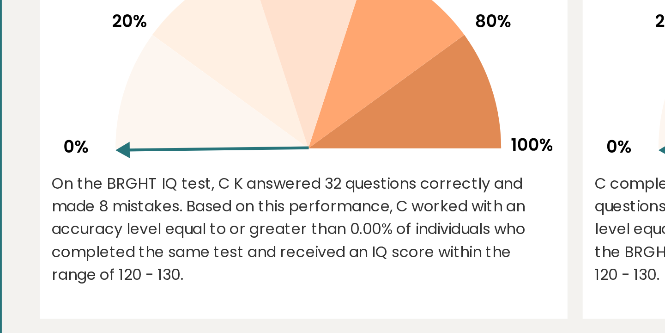
click at [214, 265] on div "On the BRGHT IQ test, C K answered 32 questions correctly and made 8 mistakes. …" at bounding box center [254, 240] width 246 height 55
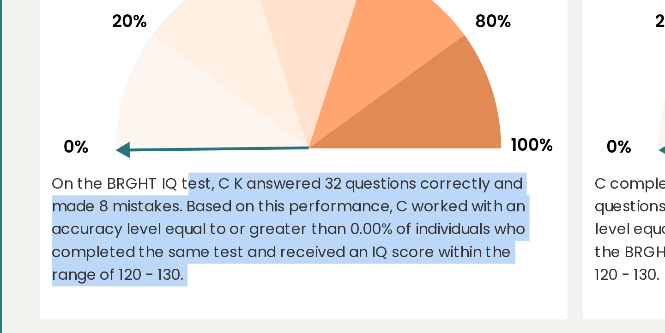
click at [214, 265] on div "On the BRGHT IQ test, C K answered 32 questions correctly and made 8 mistakes. …" at bounding box center [254, 240] width 246 height 55
click at [221, 266] on div "On the BRGHT IQ test, C K answered 32 questions correctly and made 8 mistakes. …" at bounding box center [254, 240] width 246 height 55
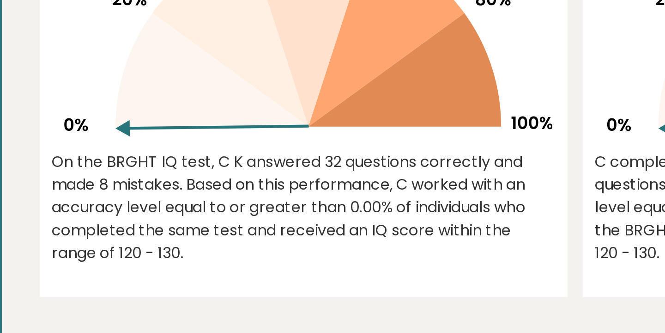
click at [216, 270] on div "0.00% On the BRGHT IQ test, C K answered 32 questions correctly and made 8 mist…" at bounding box center [254, 173] width 258 height 222
drag, startPoint x: 216, startPoint y: 270, endPoint x: 267, endPoint y: 246, distance: 56.6
click at [267, 246] on div "0.00% On the BRGHT IQ test, C K answered 32 questions correctly and made 8 mist…" at bounding box center [254, 173] width 258 height 222
click at [278, 245] on div "On the BRGHT IQ test, C K answered 32 questions correctly and made 8 mistakes. …" at bounding box center [254, 240] width 246 height 55
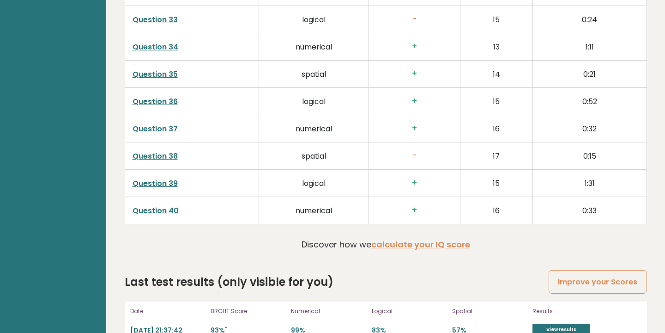
scroll to position [2341, 0]
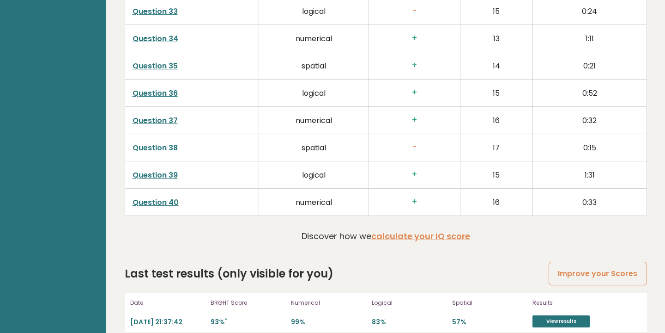
click at [522, 265] on div "Last test results (only visible for you) Improve your Scores" at bounding box center [386, 273] width 523 height 17
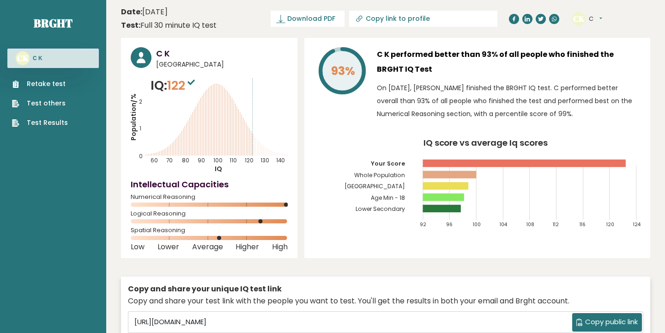
scroll to position [0, 0]
click at [191, 87] on sup at bounding box center [191, 82] width 12 height 13
click at [194, 81] on icon at bounding box center [191, 83] width 7 height 6
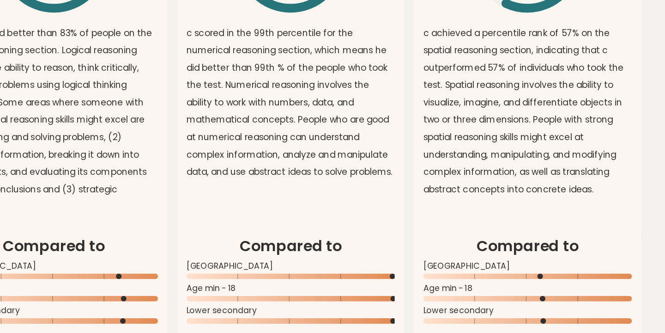
scroll to position [749, 0]
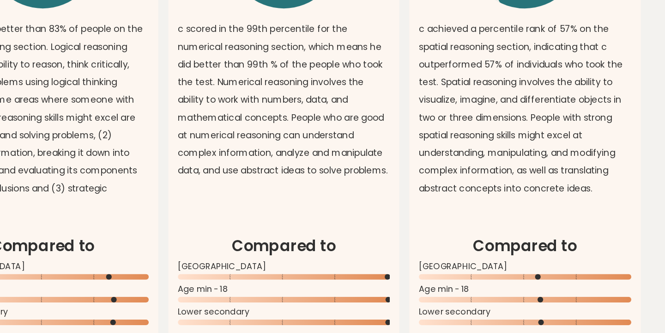
click at [621, 201] on p "c achieved a percentile rank of 57% on the spatial reasoning section, indicatin…" at bounding box center [562, 139] width 155 height 129
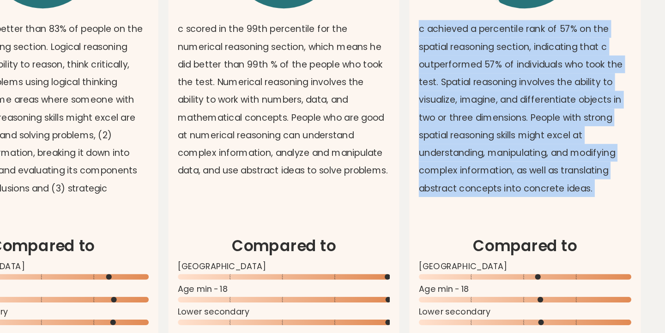
click at [624, 195] on p "c achieved a percentile rank of 57% on the spatial reasoning section, indicatin…" at bounding box center [562, 139] width 155 height 129
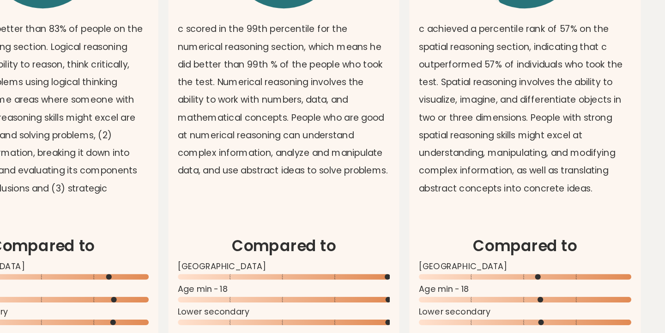
click at [622, 209] on div "c achieved a percentile rank of 57% on the spatial reasoning section, indicatin…" at bounding box center [562, 142] width 155 height 134
drag, startPoint x: 622, startPoint y: 209, endPoint x: 601, endPoint y: 201, distance: 22.4
click at [601, 201] on div "c achieved a percentile rank of 57% on the spatial reasoning section, indicatin…" at bounding box center [562, 142] width 155 height 134
click at [615, 203] on p "c achieved a percentile rank of 57% on the spatial reasoning section, indicatin…" at bounding box center [562, 139] width 155 height 129
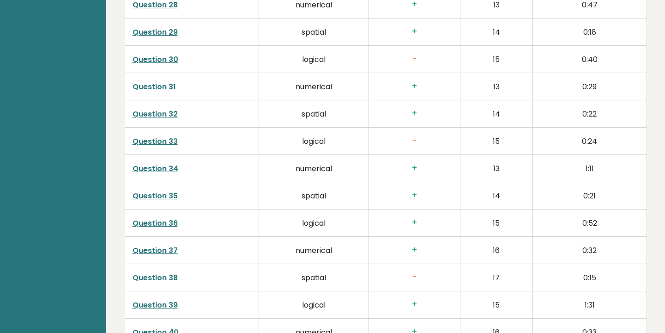
scroll to position [2341, 0]
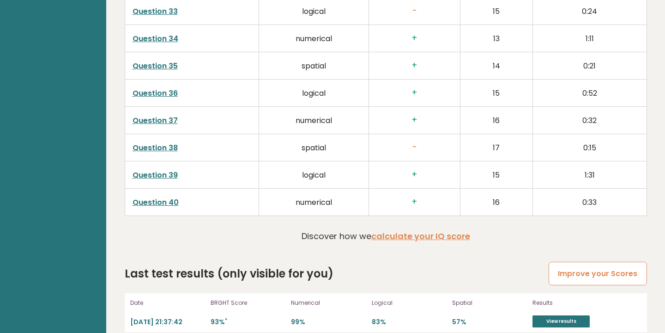
click at [595, 266] on link "Improve your Scores" at bounding box center [598, 274] width 98 height 24
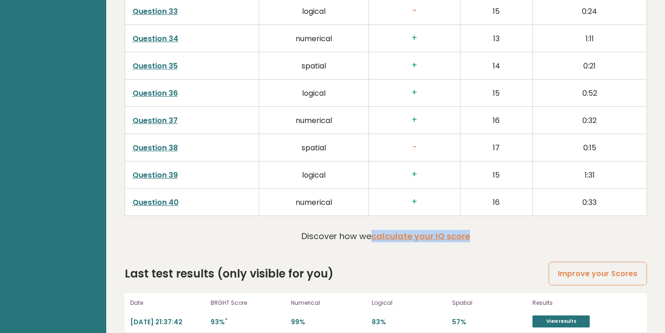
click at [407, 265] on div "Last test results (only visible for you) Improve your Scores" at bounding box center [386, 273] width 523 height 17
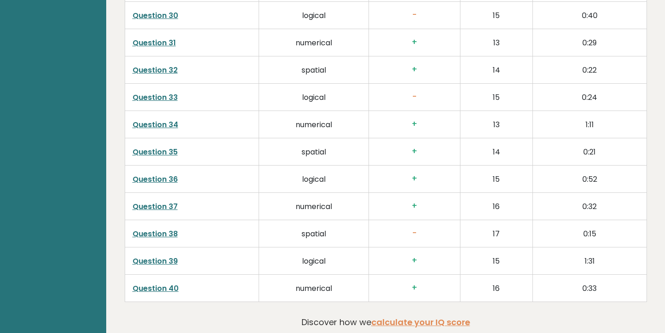
scroll to position [2250, 0]
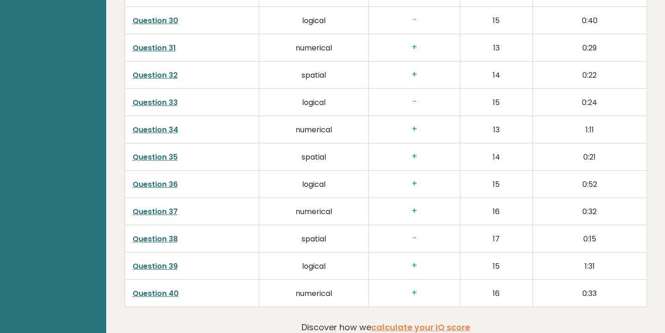
click at [413, 233] on h3 "-" at bounding box center [415, 238] width 76 height 10
click at [439, 232] on td "-" at bounding box center [414, 238] width 91 height 27
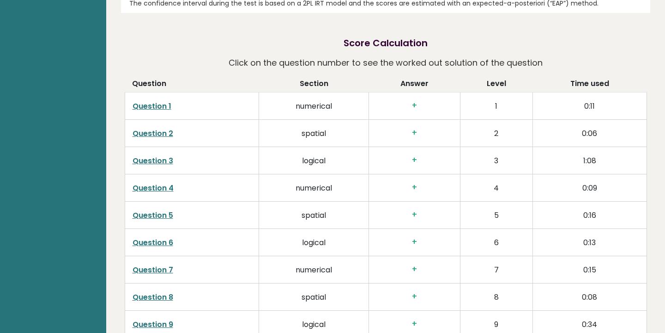
scroll to position [1377, 0]
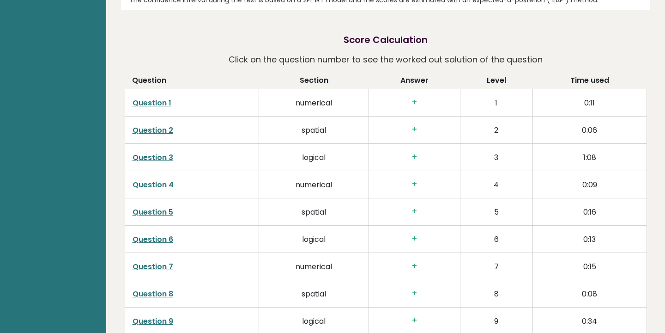
click at [476, 174] on td "4" at bounding box center [496, 184] width 73 height 27
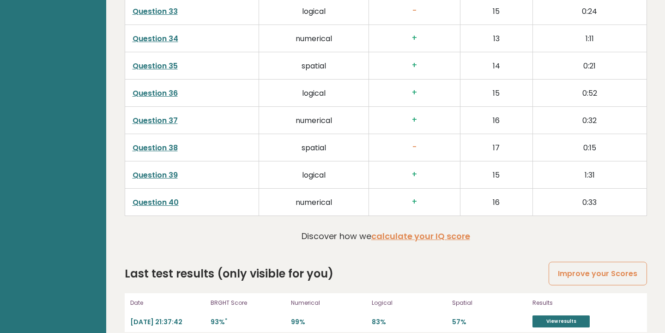
scroll to position [2341, 0]
click at [508, 194] on td "16" at bounding box center [496, 201] width 73 height 27
click at [515, 195] on td "16" at bounding box center [496, 201] width 73 height 27
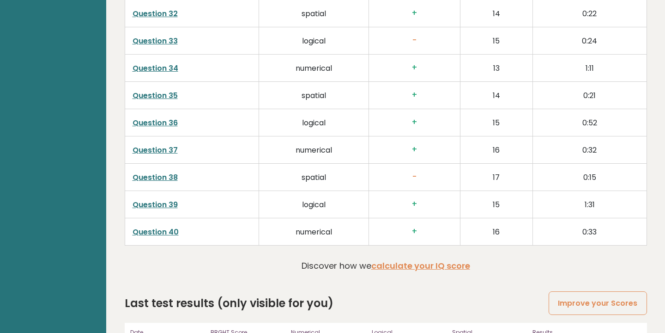
click at [515, 195] on td "15" at bounding box center [496, 203] width 73 height 27
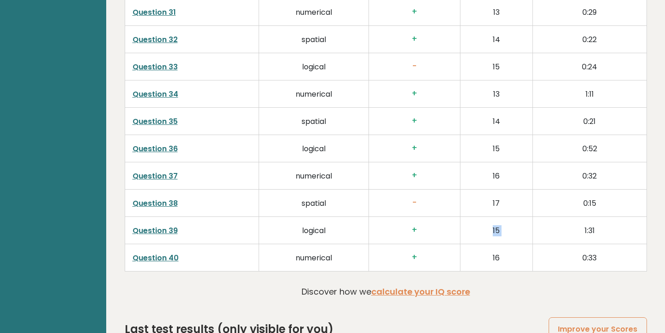
click at [515, 195] on td "17" at bounding box center [496, 202] width 73 height 27
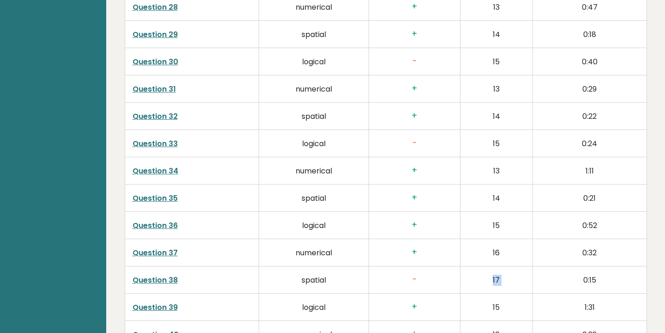
scroll to position [2204, 0]
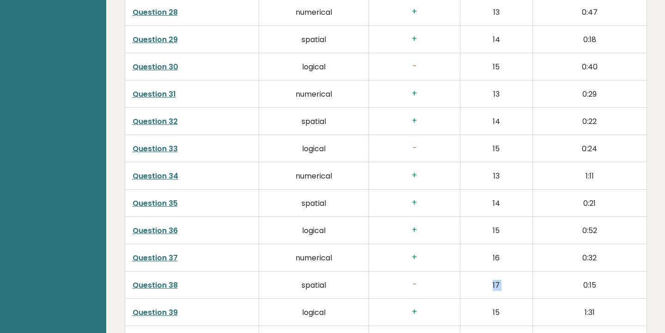
click at [508, 134] on td "15" at bounding box center [496, 147] width 73 height 27
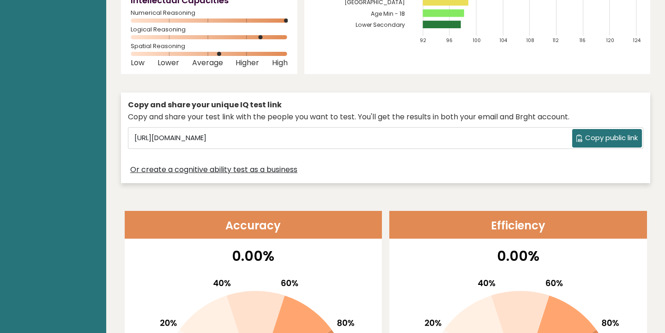
scroll to position [0, 0]
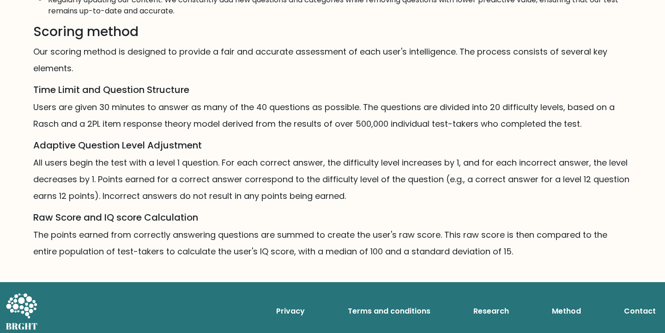
scroll to position [556, 0]
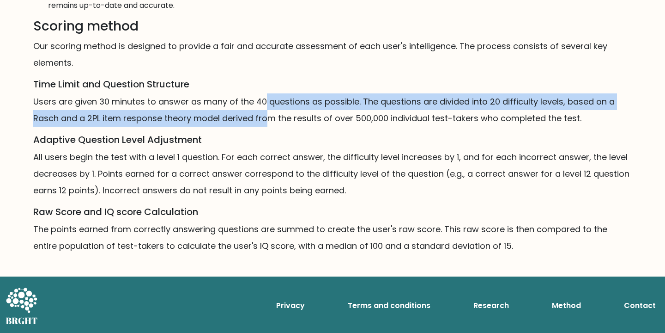
drag, startPoint x: 263, startPoint y: 101, endPoint x: 266, endPoint y: 122, distance: 21.4
click at [266, 122] on p "Users are given 30 minutes to answer as many of the 40 questions as possible. T…" at bounding box center [332, 109] width 599 height 33
click at [276, 126] on p "Users are given 30 minutes to answer as many of the 40 questions as possible. T…" at bounding box center [332, 109] width 599 height 33
drag, startPoint x: 276, startPoint y: 126, endPoint x: 274, endPoint y: 101, distance: 25.0
click at [274, 101] on p "Users are given 30 minutes to answer as many of the 40 questions as possible. T…" at bounding box center [332, 109] width 599 height 33
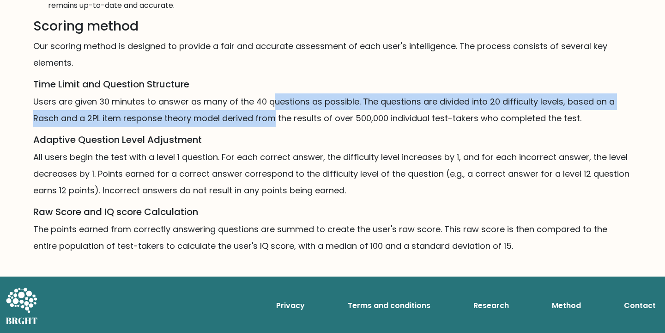
click at [286, 112] on p "Users are given 30 minutes to answer as many of the 40 questions as possible. T…" at bounding box center [332, 109] width 599 height 33
drag, startPoint x: 272, startPoint y: 97, endPoint x: 281, endPoint y: 119, distance: 24.6
click at [281, 119] on p "Users are given 30 minutes to answer as many of the 40 questions as possible. T…" at bounding box center [332, 109] width 599 height 33
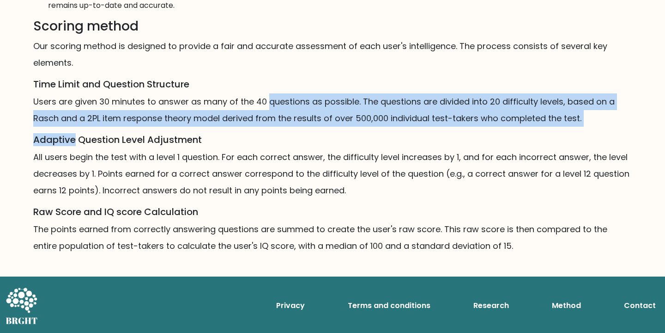
drag, startPoint x: 294, startPoint y: 127, endPoint x: 285, endPoint y: 104, distance: 24.7
click at [282, 115] on p "Users are given 30 minutes to answer as many of the 40 questions as possible. T…" at bounding box center [332, 109] width 599 height 33
drag, startPoint x: 268, startPoint y: 99, endPoint x: 272, endPoint y: 127, distance: 28.4
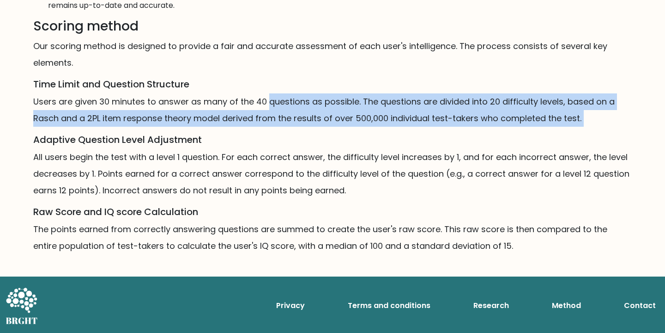
click at [285, 138] on h5 "Adaptive Question Level Adjustment" at bounding box center [332, 139] width 599 height 11
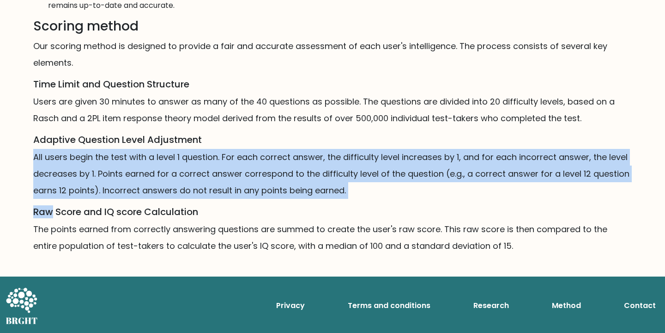
drag, startPoint x: 285, startPoint y: 138, endPoint x: 284, endPoint y: 203, distance: 65.6
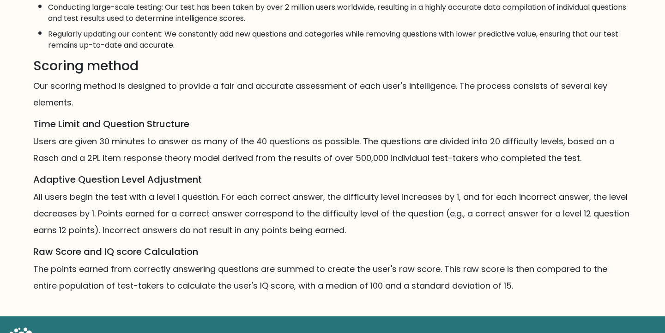
scroll to position [506, 0]
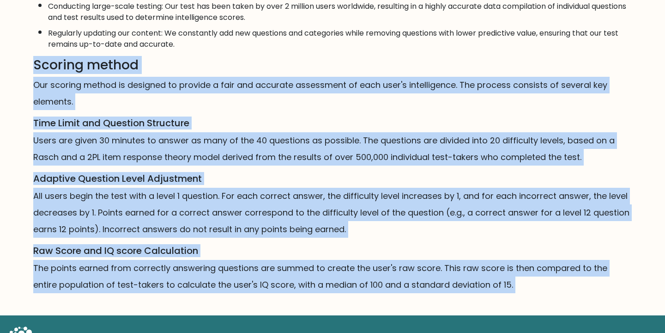
drag, startPoint x: 426, startPoint y: 68, endPoint x: 403, endPoint y: 311, distance: 243.6
click at [402, 293] on p "The points earned from correctly answering questions are summed to create the u…" at bounding box center [332, 276] width 599 height 33
